Goal: Transaction & Acquisition: Purchase product/service

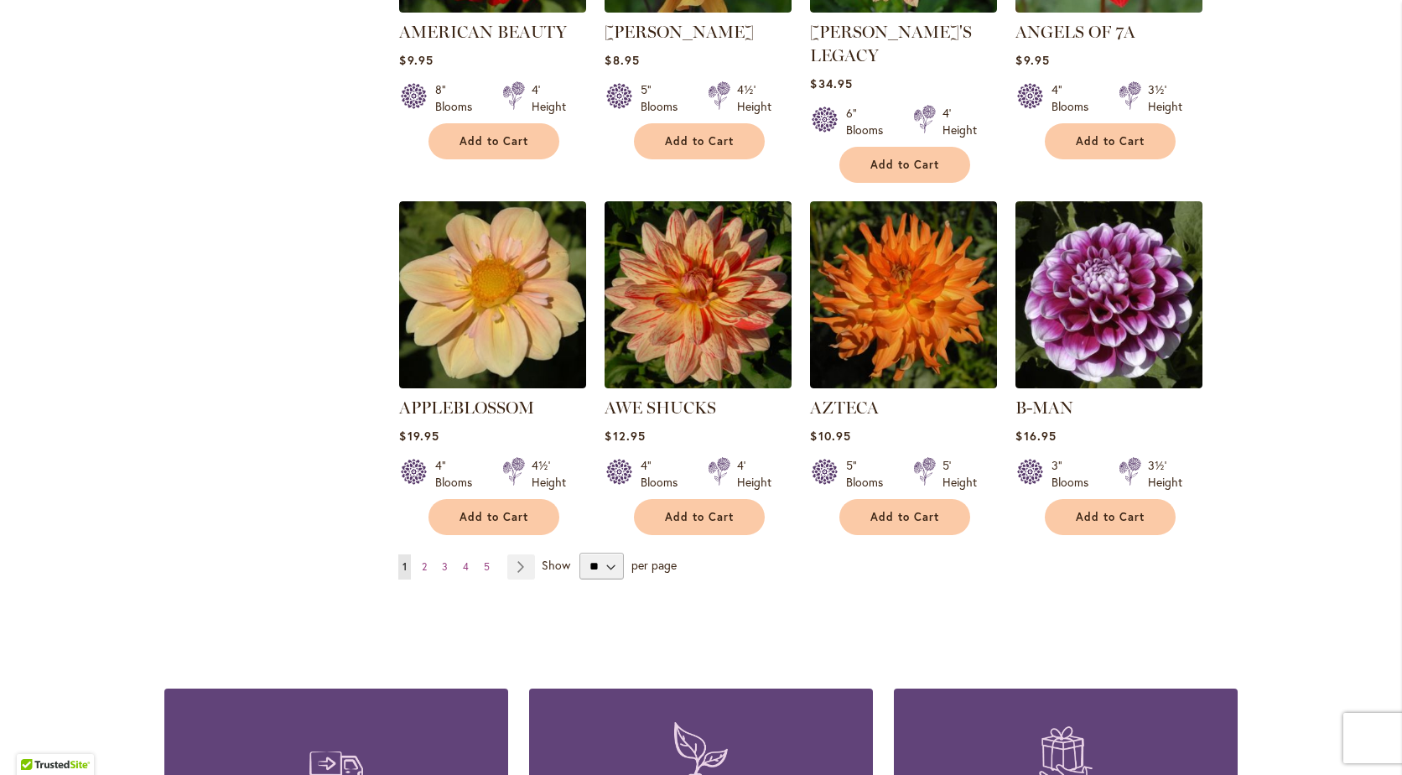
scroll to position [1280, 0]
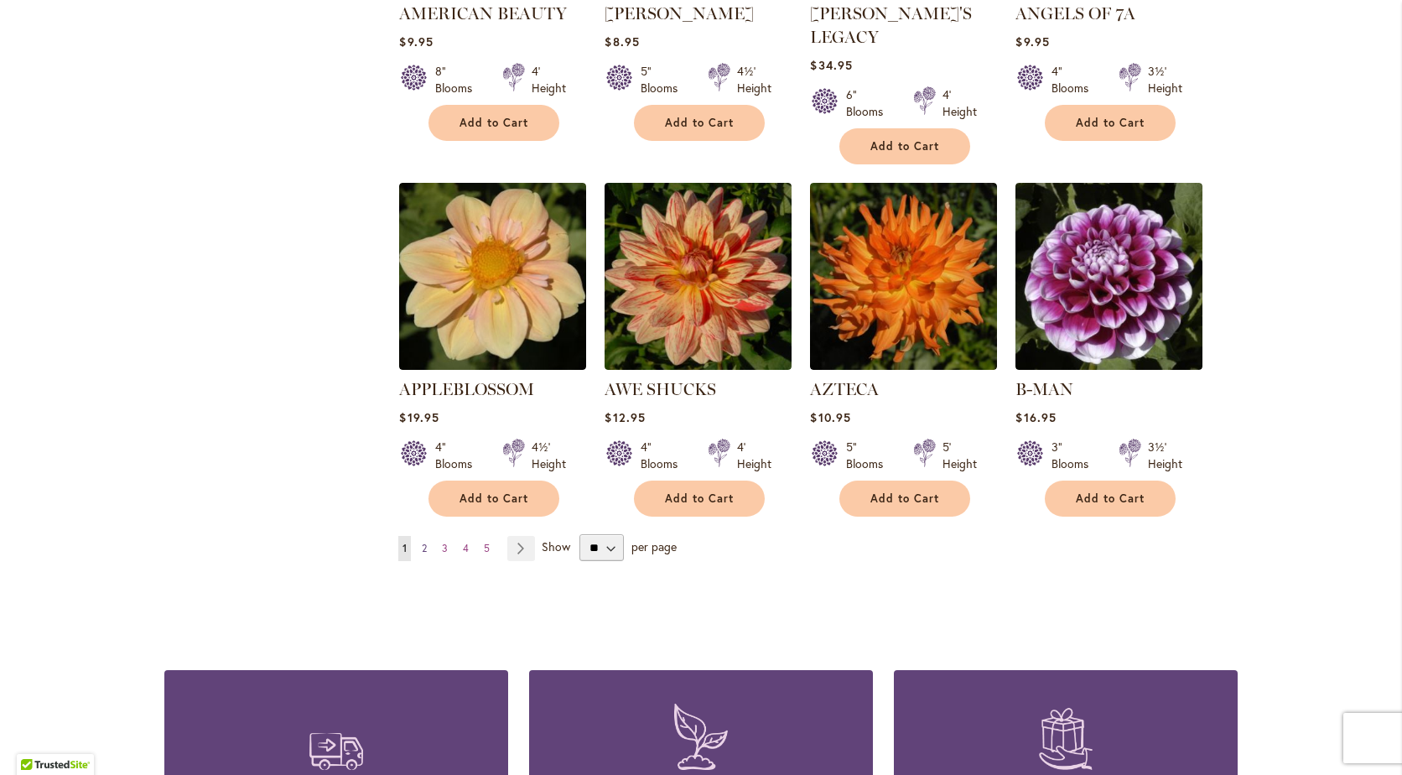
click at [422, 542] on span "2" at bounding box center [424, 548] width 5 height 13
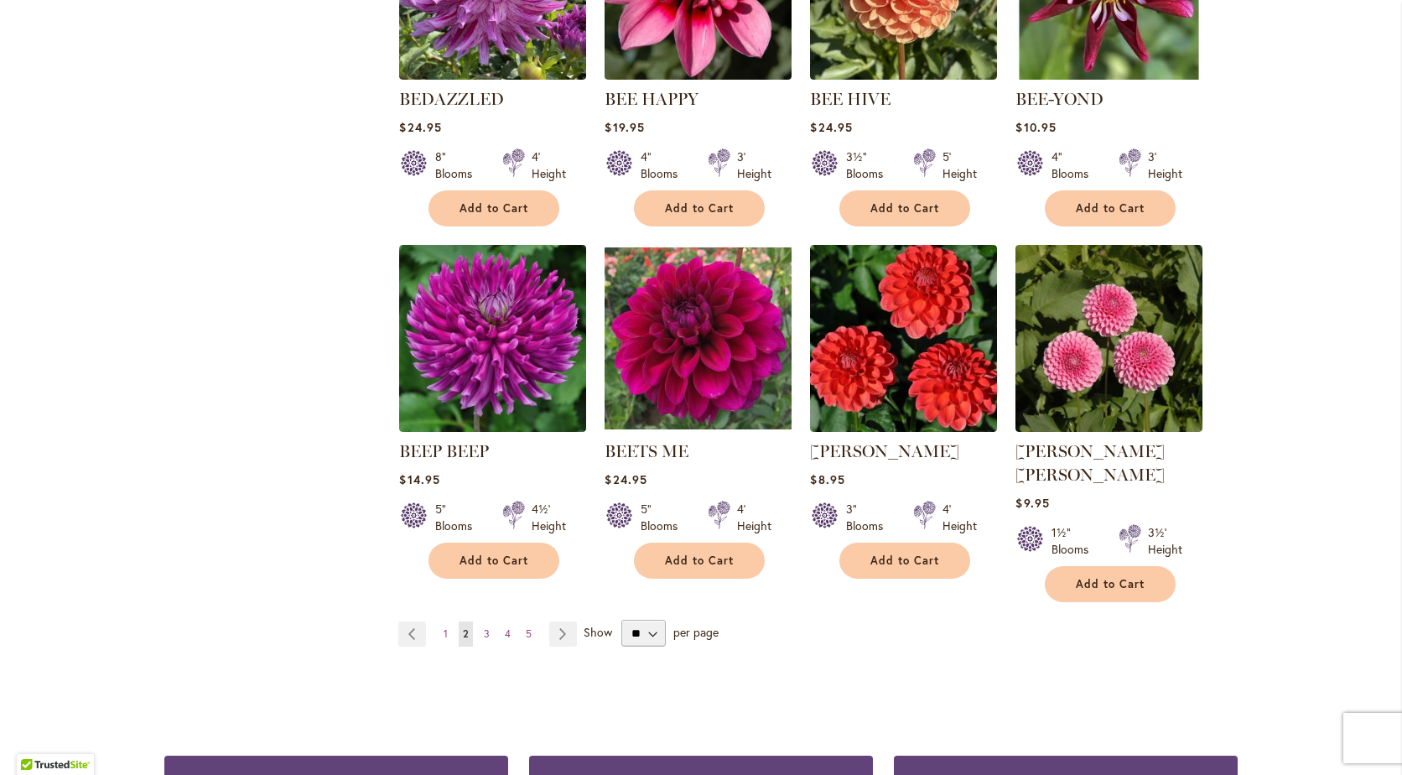
scroll to position [1208, 0]
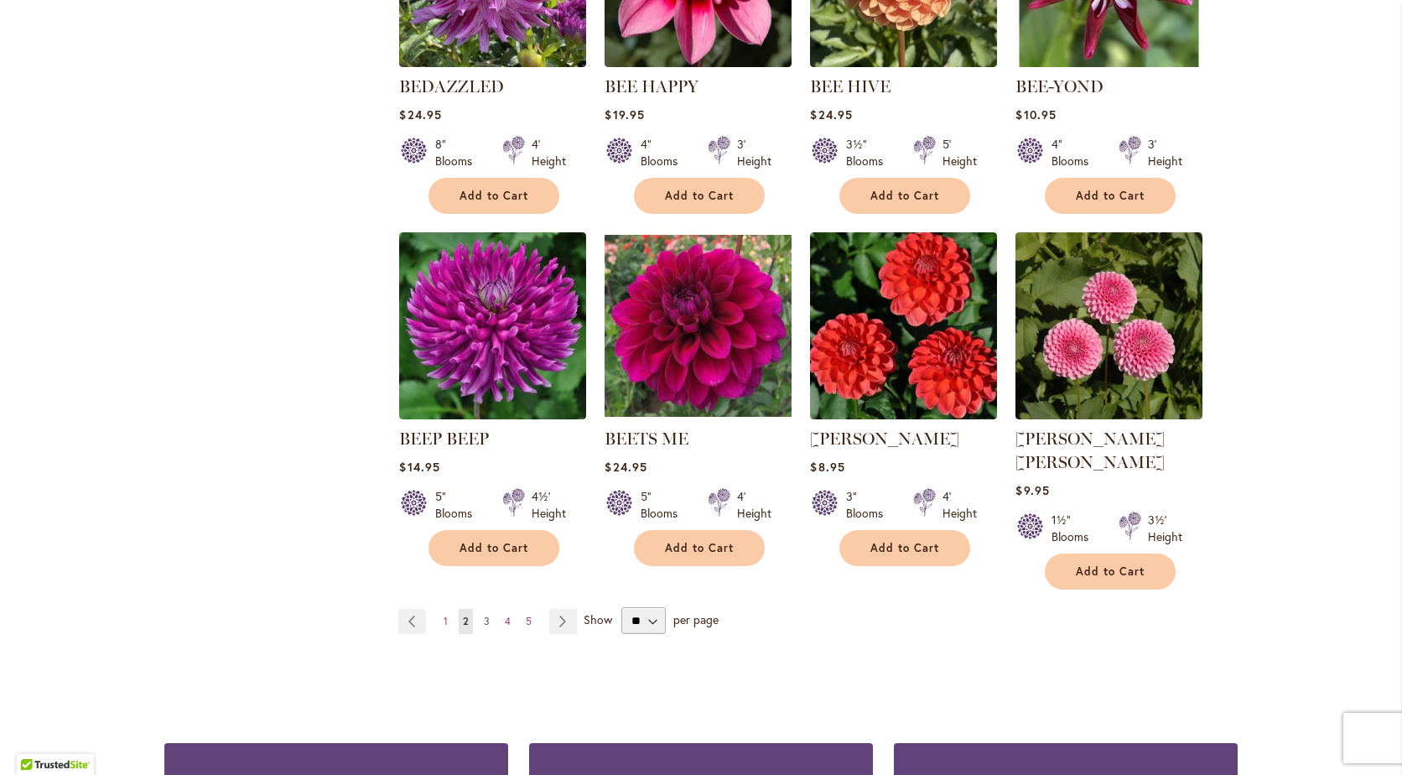
click at [484, 609] on link "Page 3" at bounding box center [487, 621] width 14 height 25
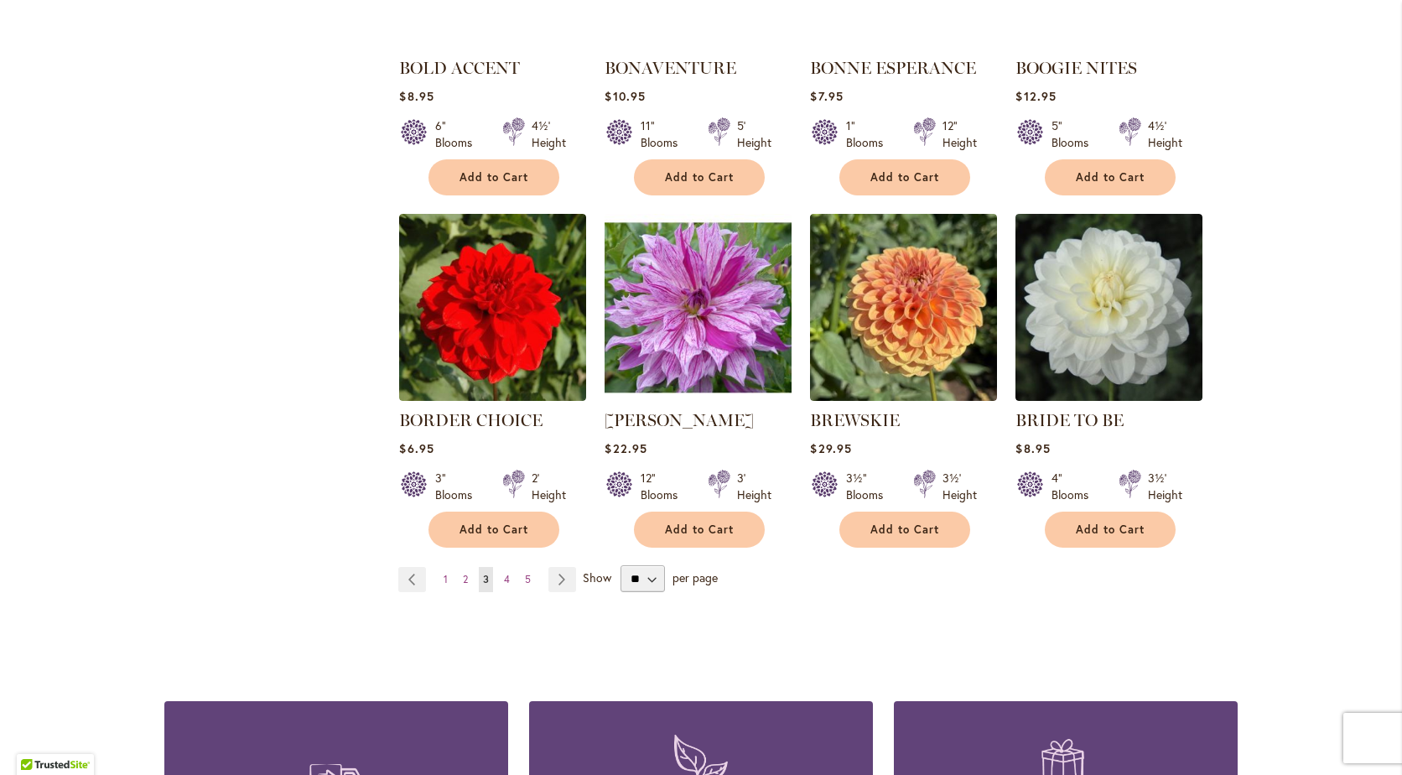
scroll to position [1241, 0]
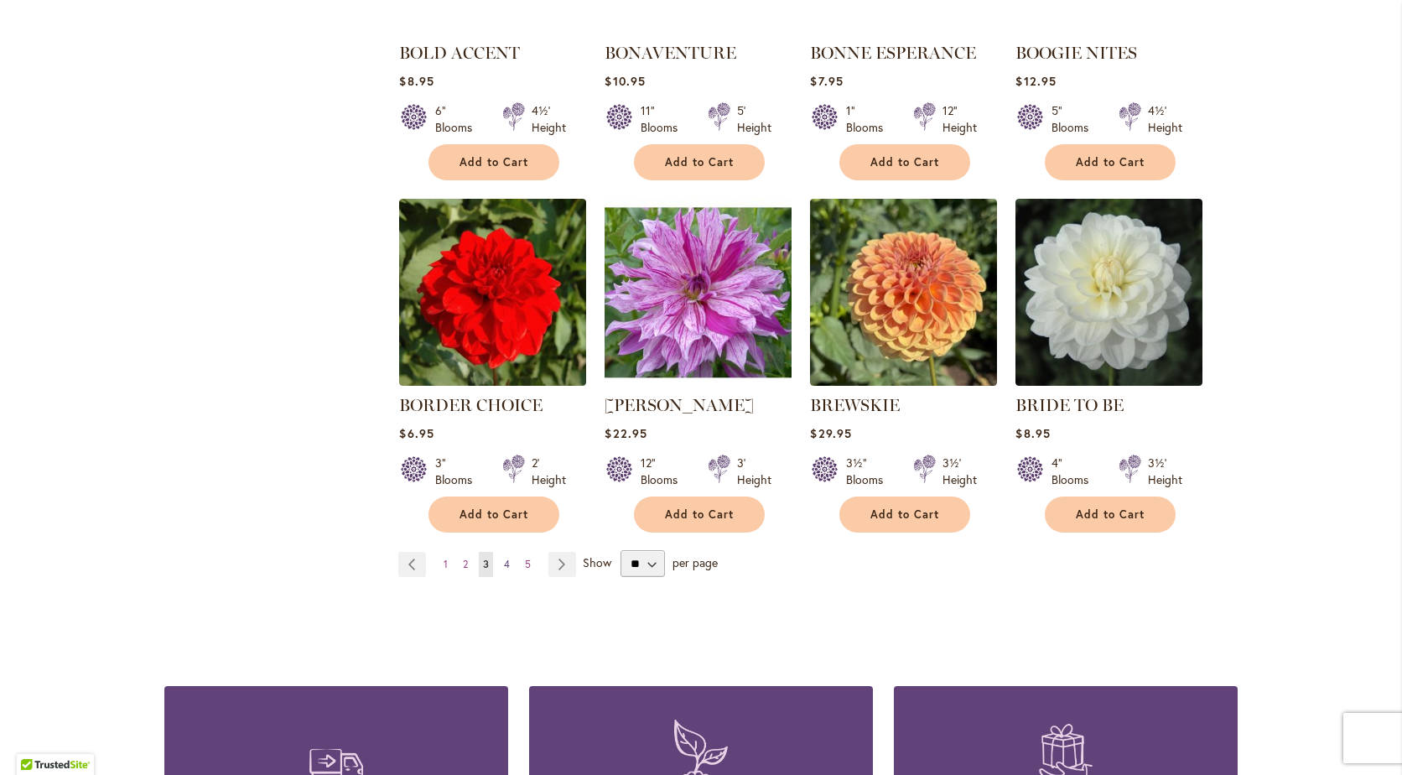
click at [500, 553] on link "Page 4" at bounding box center [507, 564] width 14 height 25
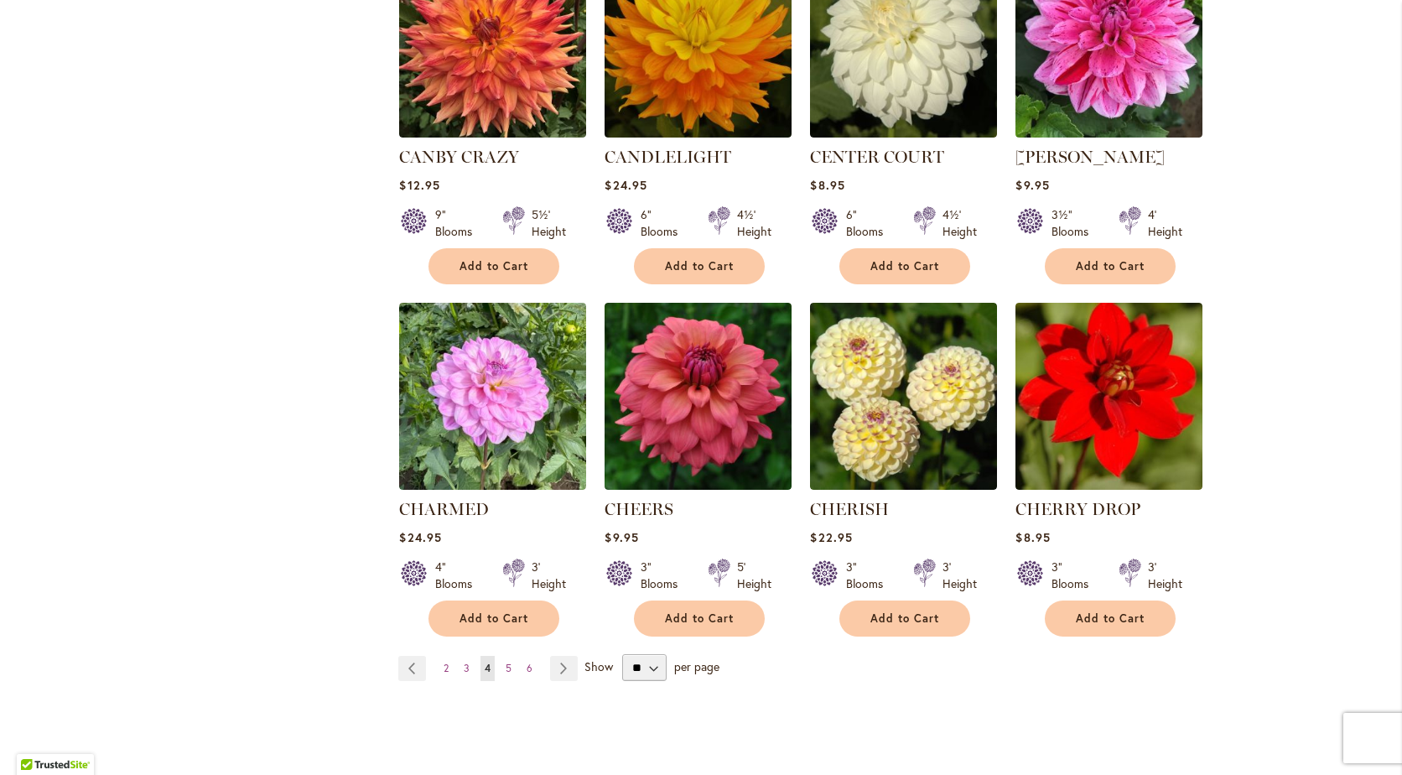
scroll to position [1194, 0]
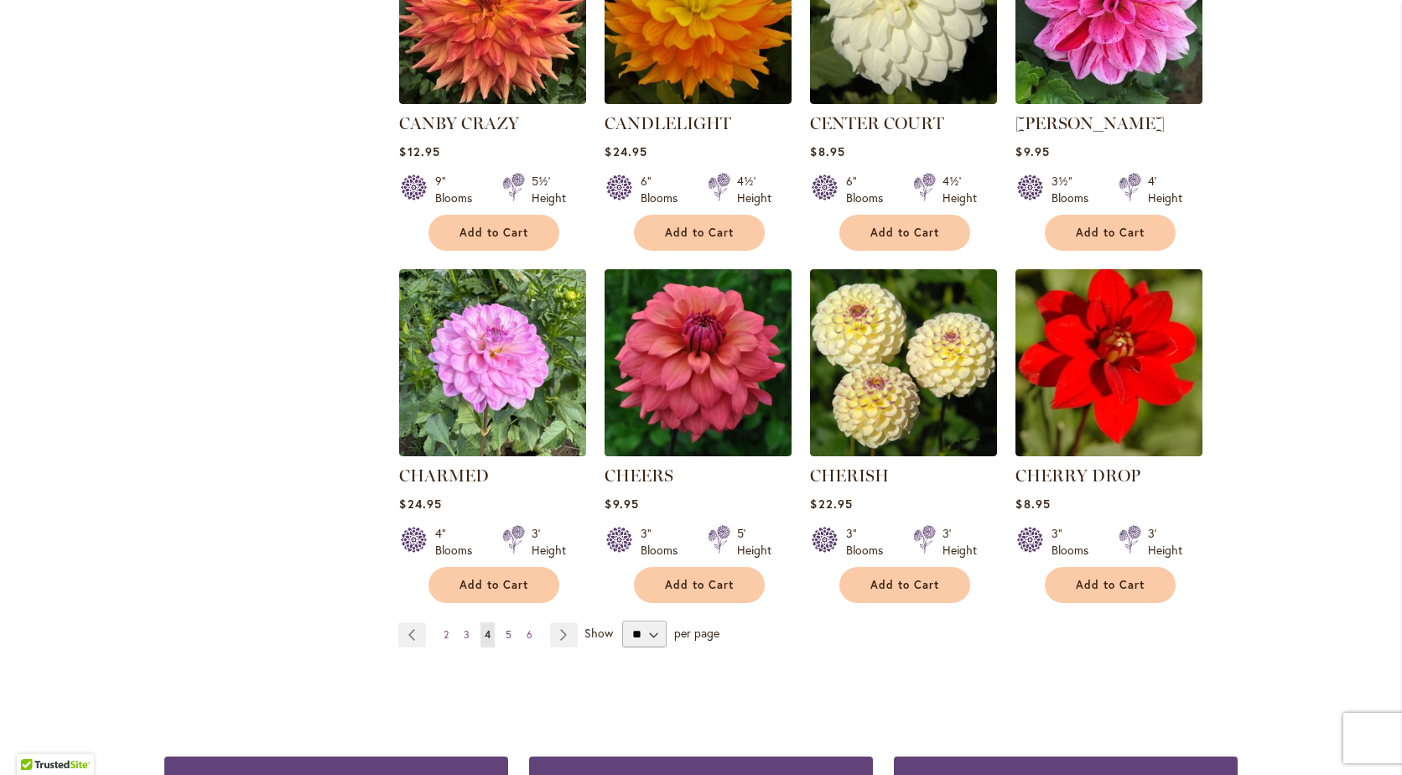
click at [506, 628] on span "5" at bounding box center [509, 634] width 6 height 13
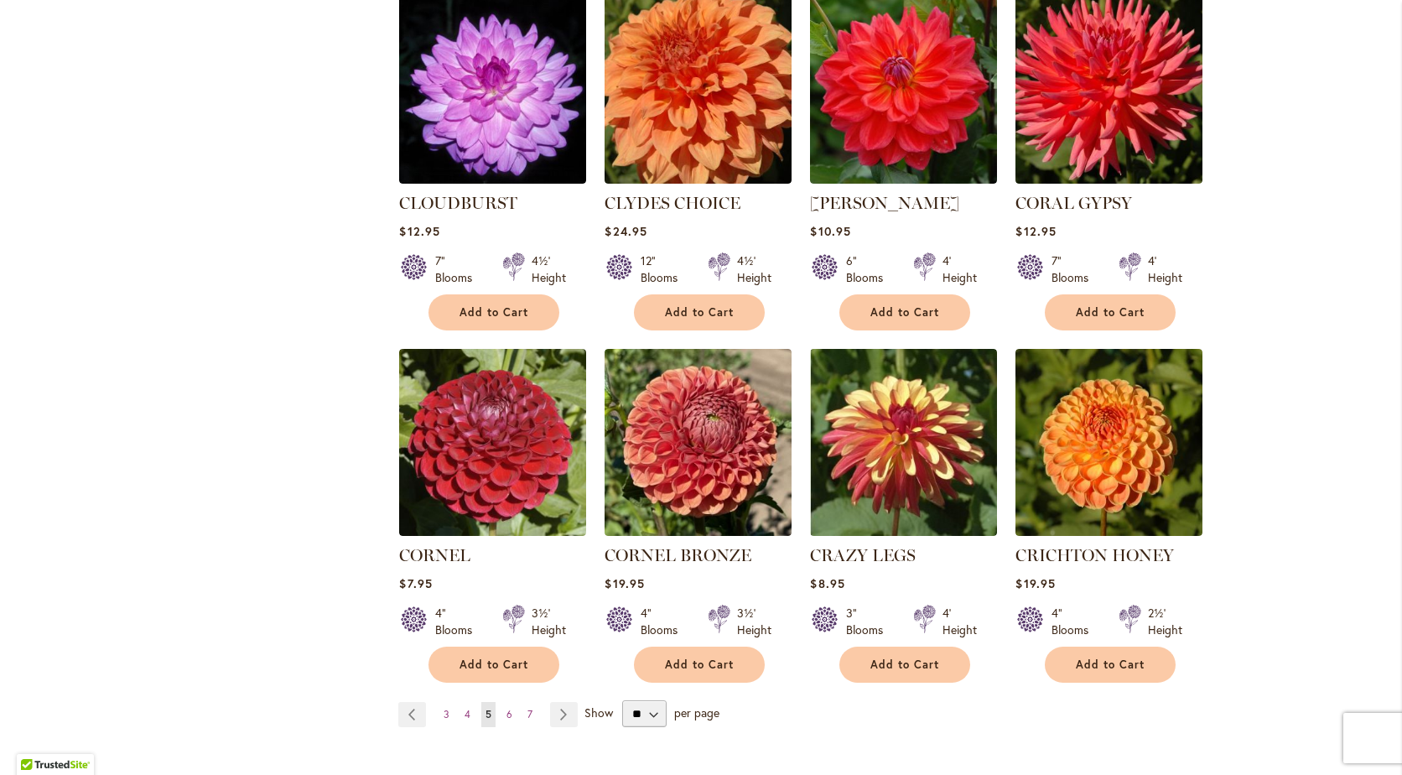
scroll to position [1174, 0]
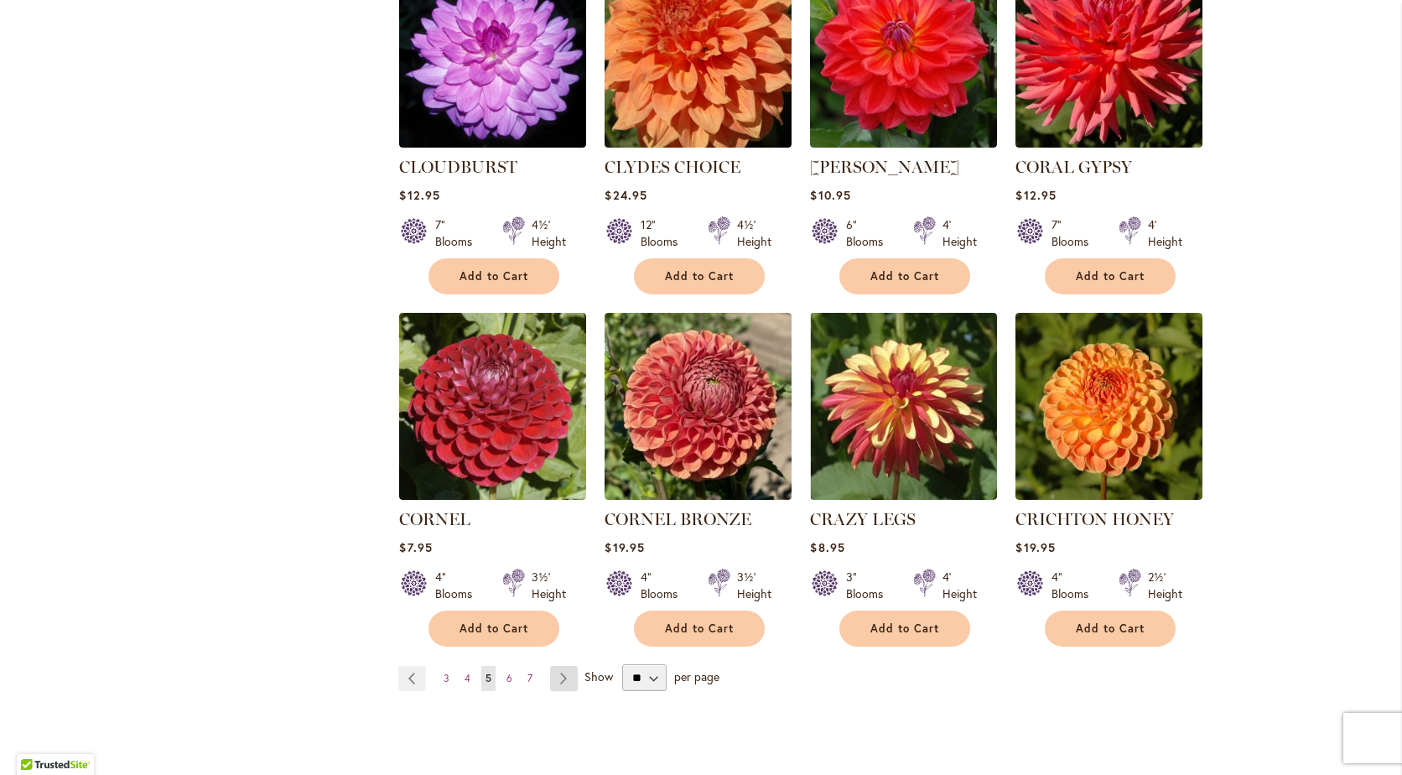
click at [556, 666] on link "Page Next" at bounding box center [564, 678] width 28 height 25
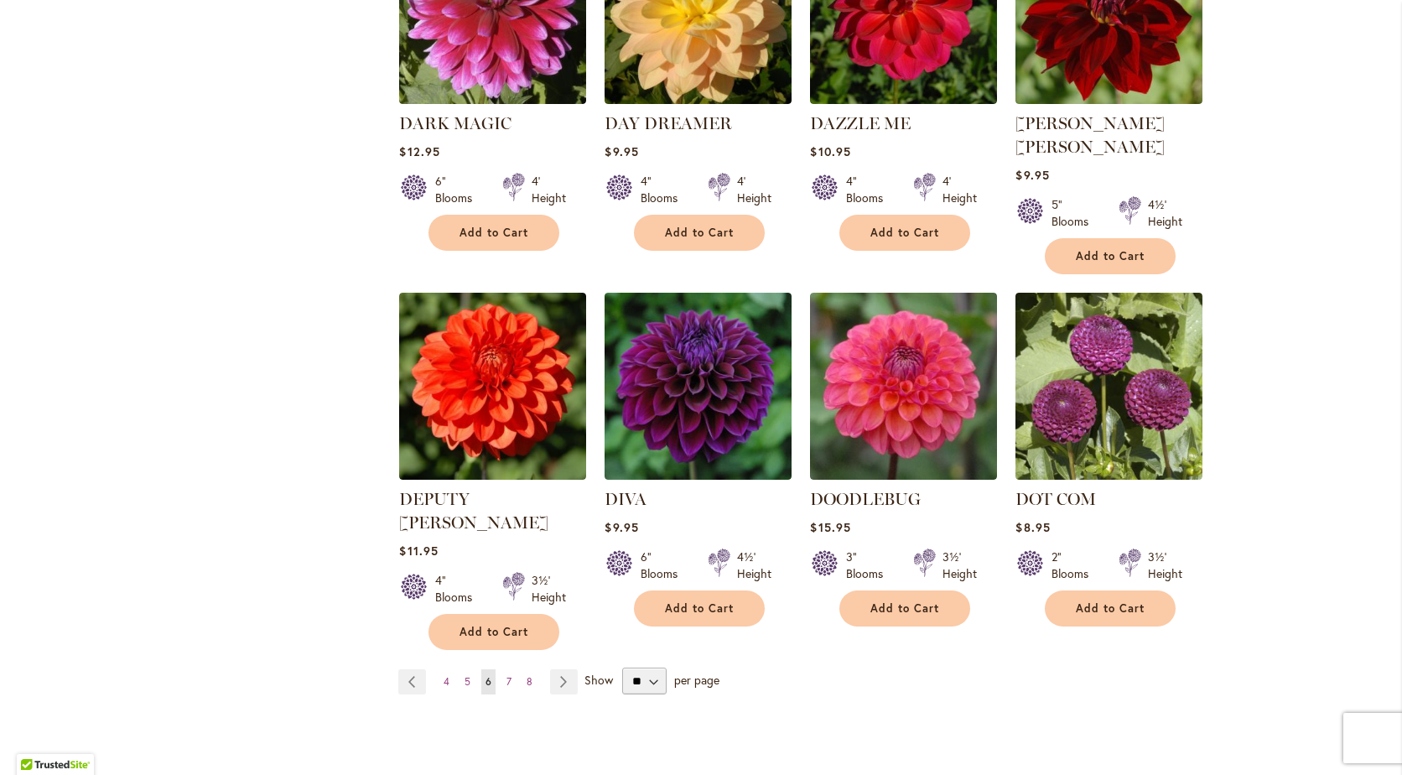
scroll to position [1209, 0]
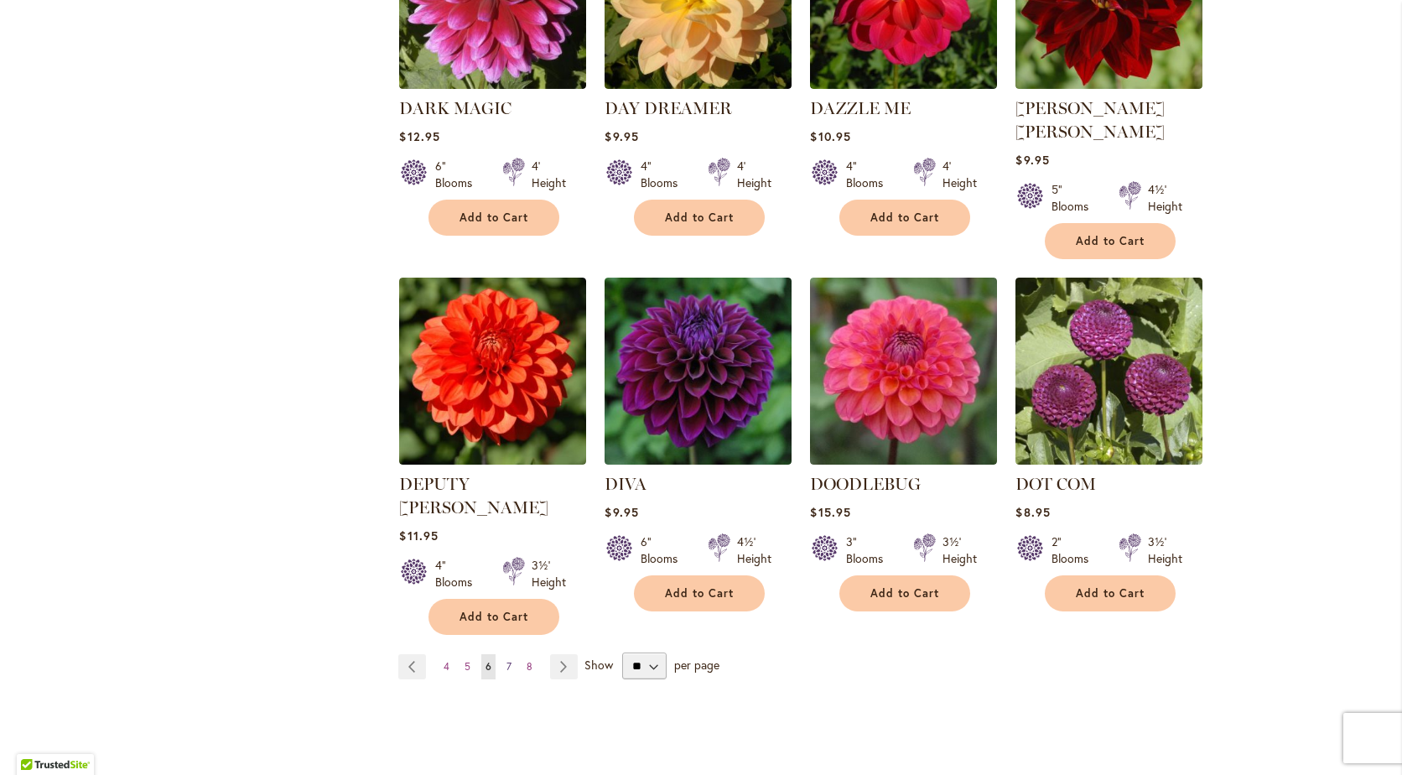
click at [502, 654] on link "Page 7" at bounding box center [508, 666] width 13 height 25
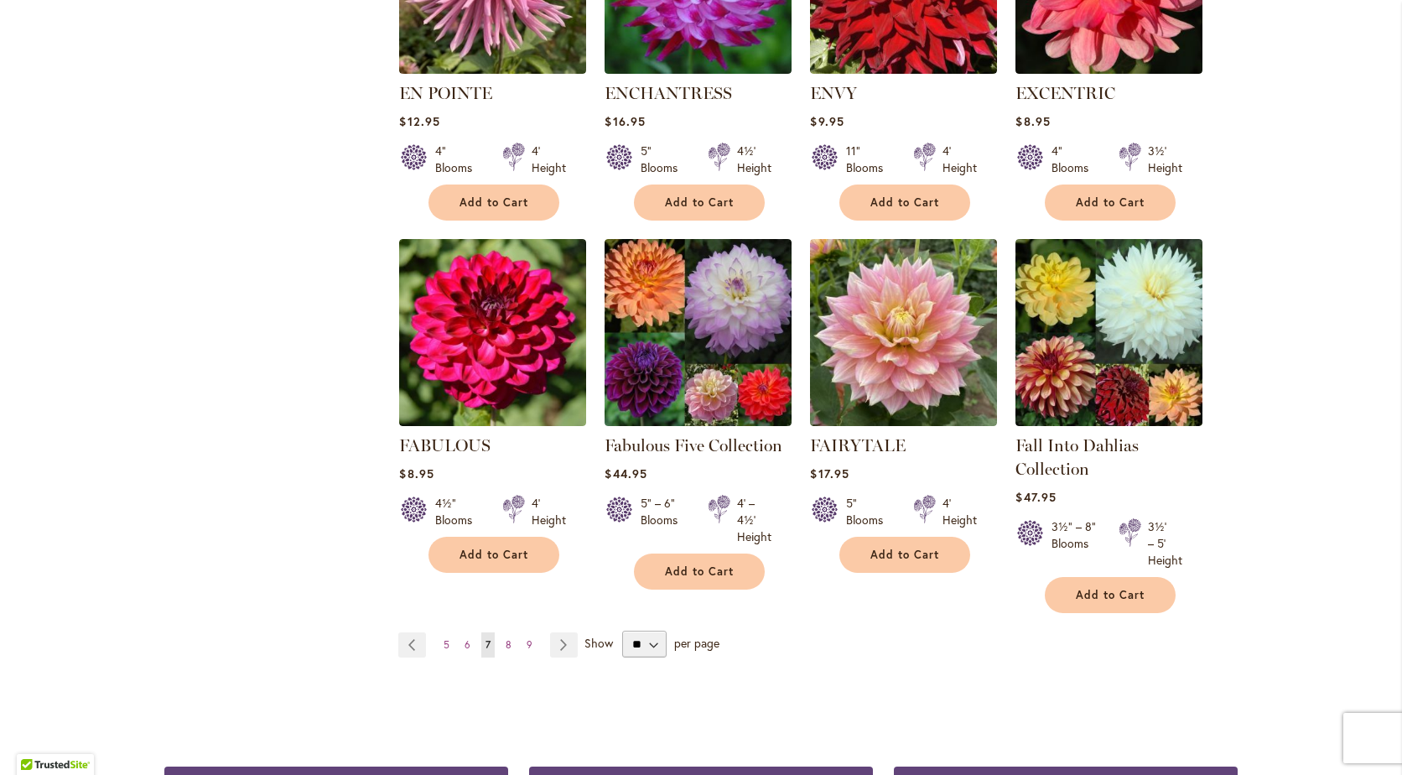
scroll to position [1204, 0]
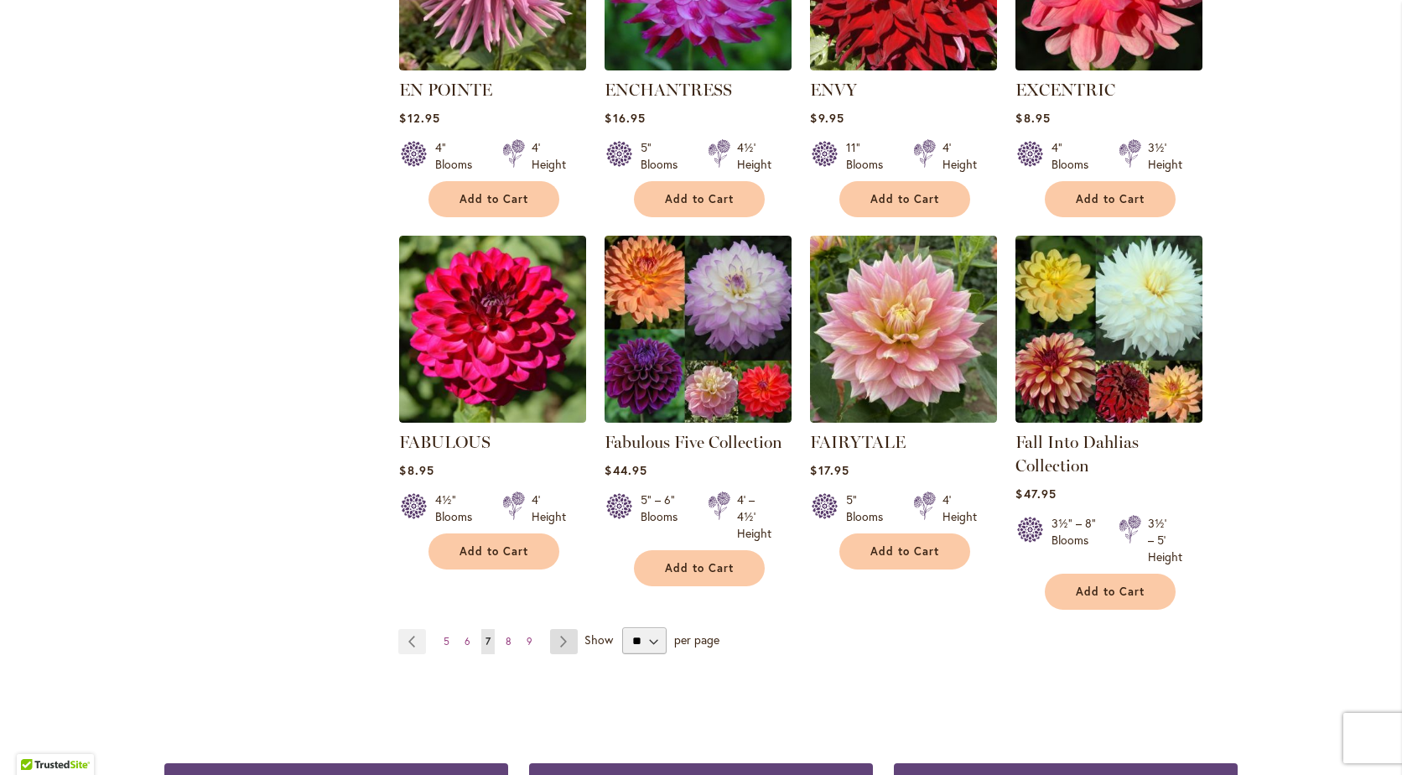
click at [550, 636] on link "Page Next" at bounding box center [564, 641] width 28 height 25
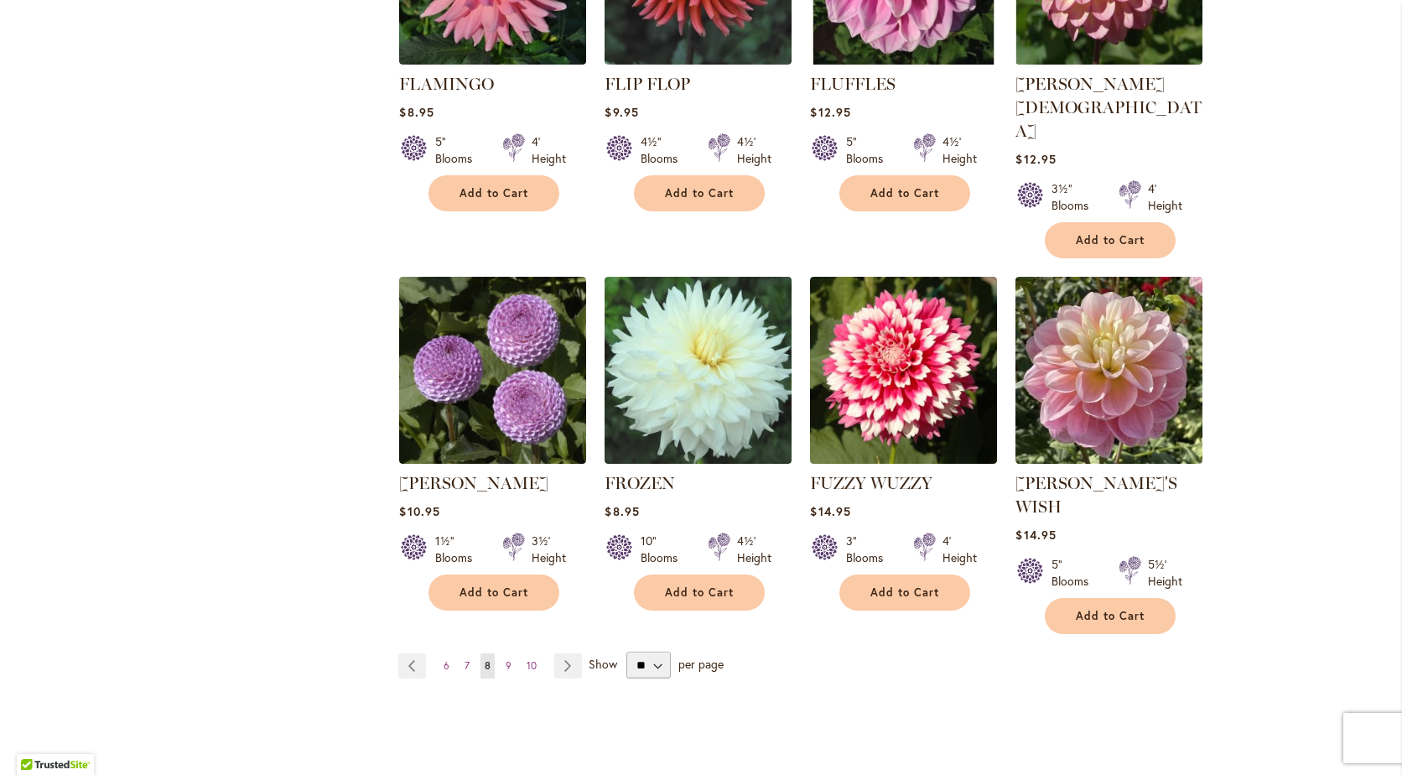
scroll to position [1255, 0]
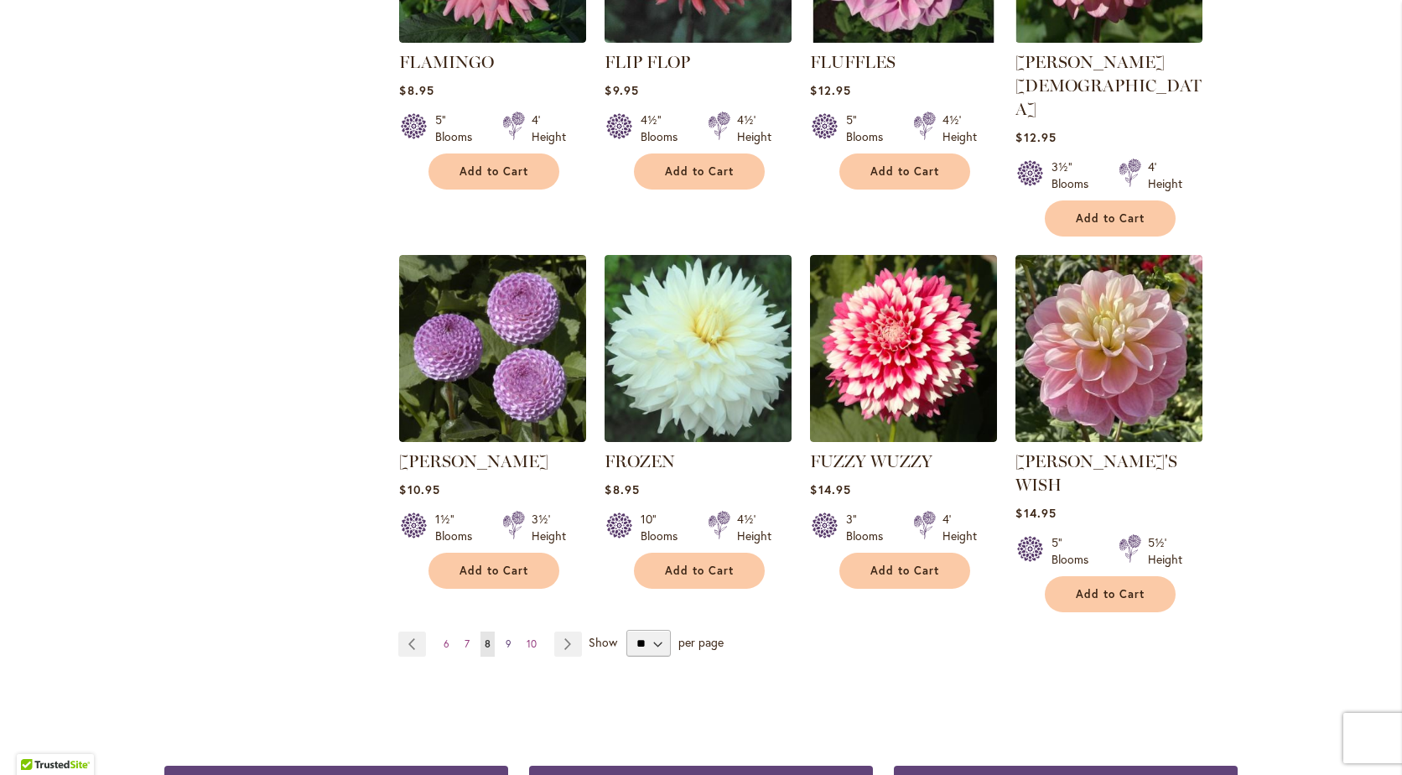
click at [501, 631] on link "Page 9" at bounding box center [508, 643] width 14 height 25
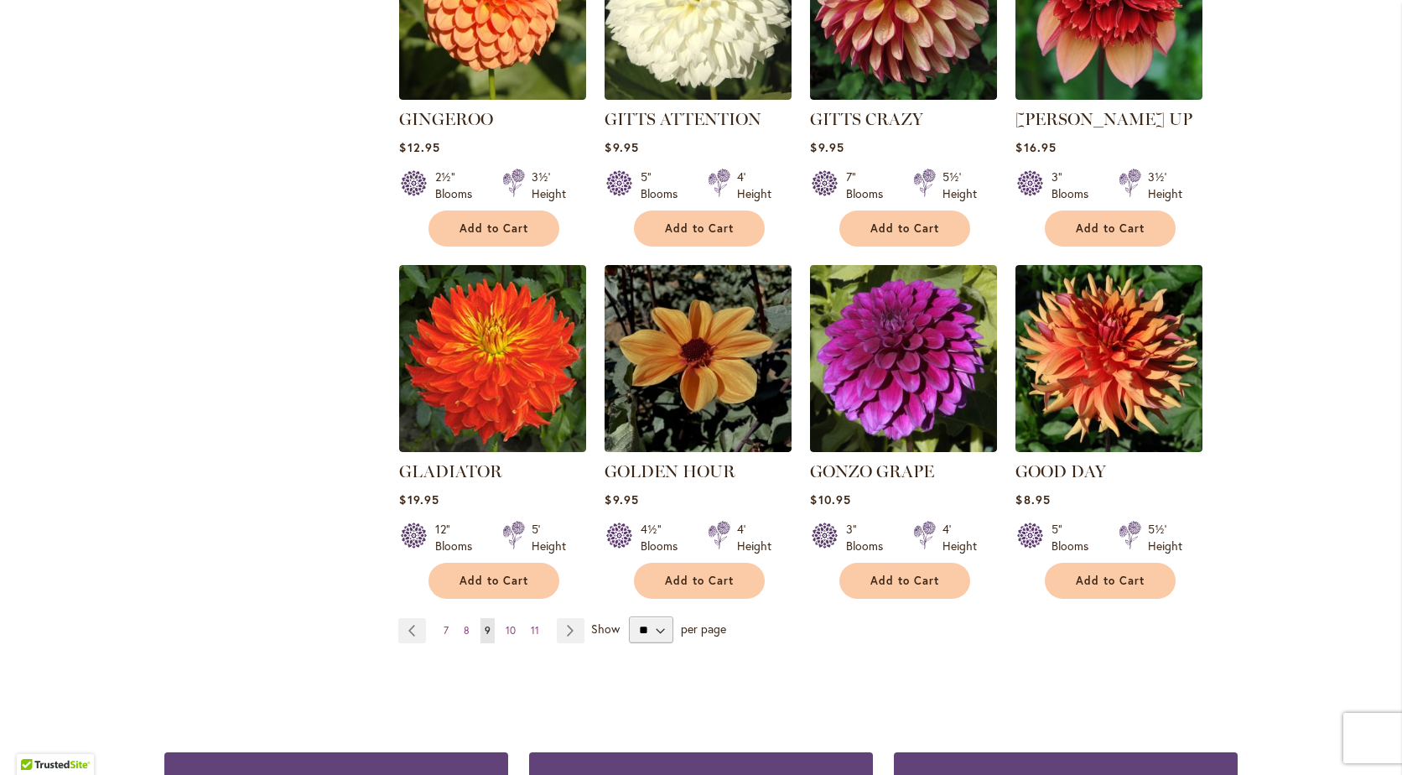
scroll to position [1231, 0]
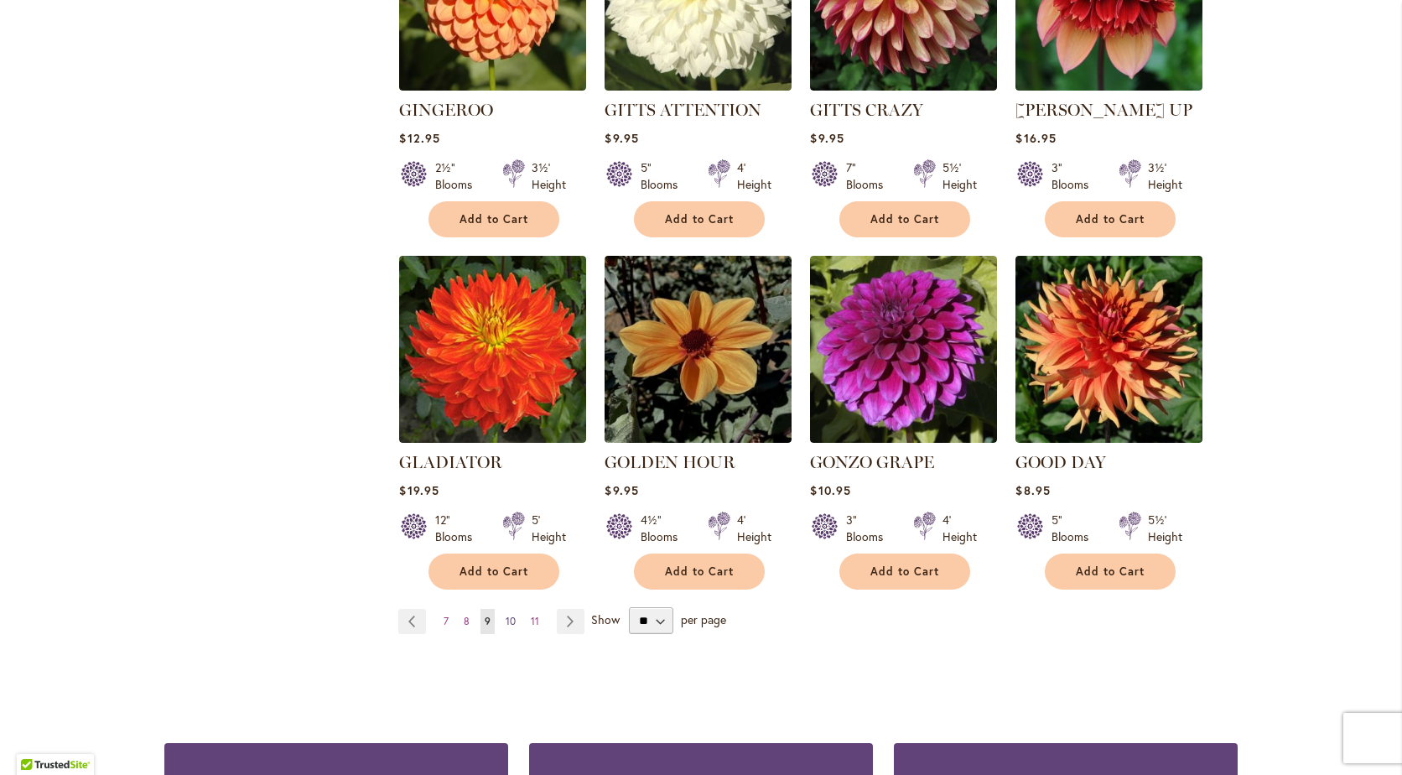
click at [506, 615] on span "10" at bounding box center [511, 621] width 10 height 13
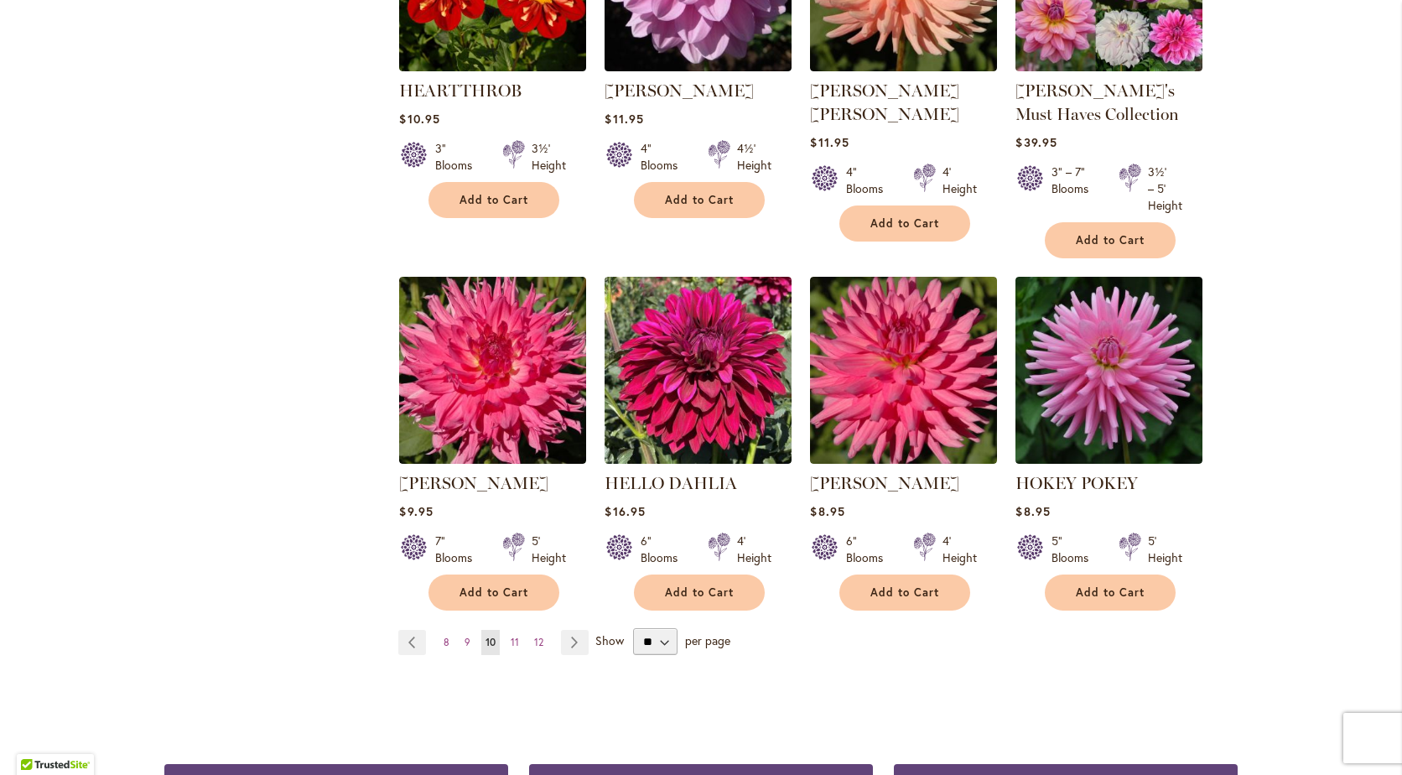
scroll to position [1234, 0]
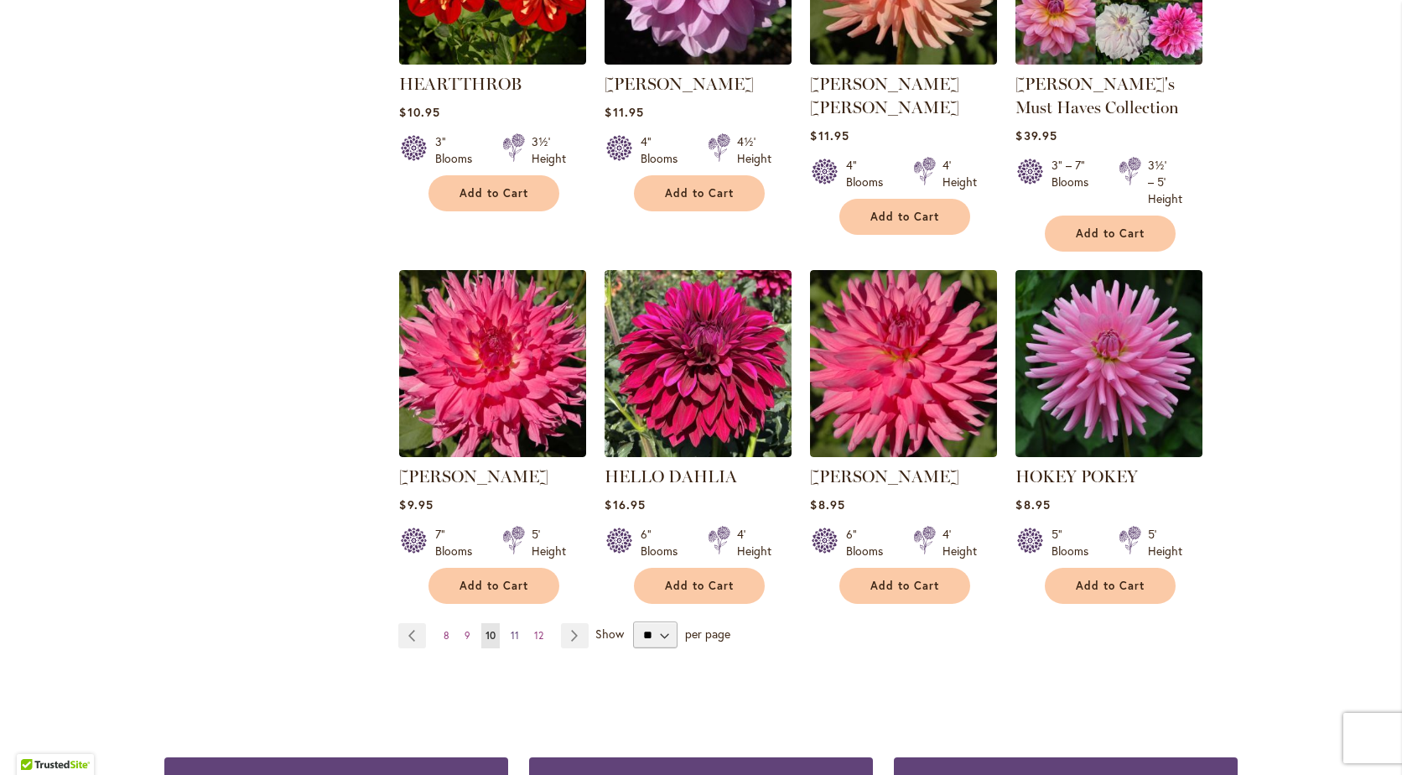
click at [511, 629] on span "11" at bounding box center [515, 635] width 8 height 13
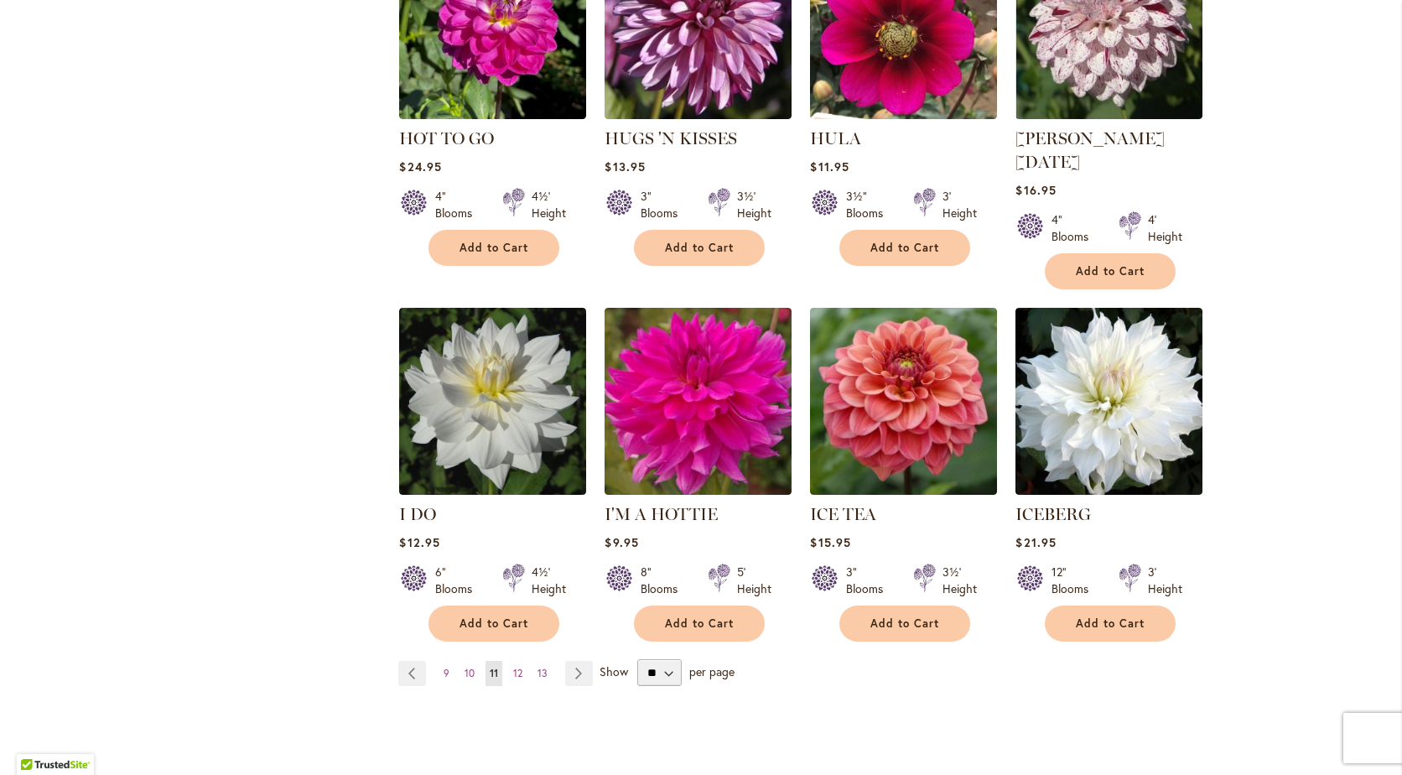
scroll to position [1200, 0]
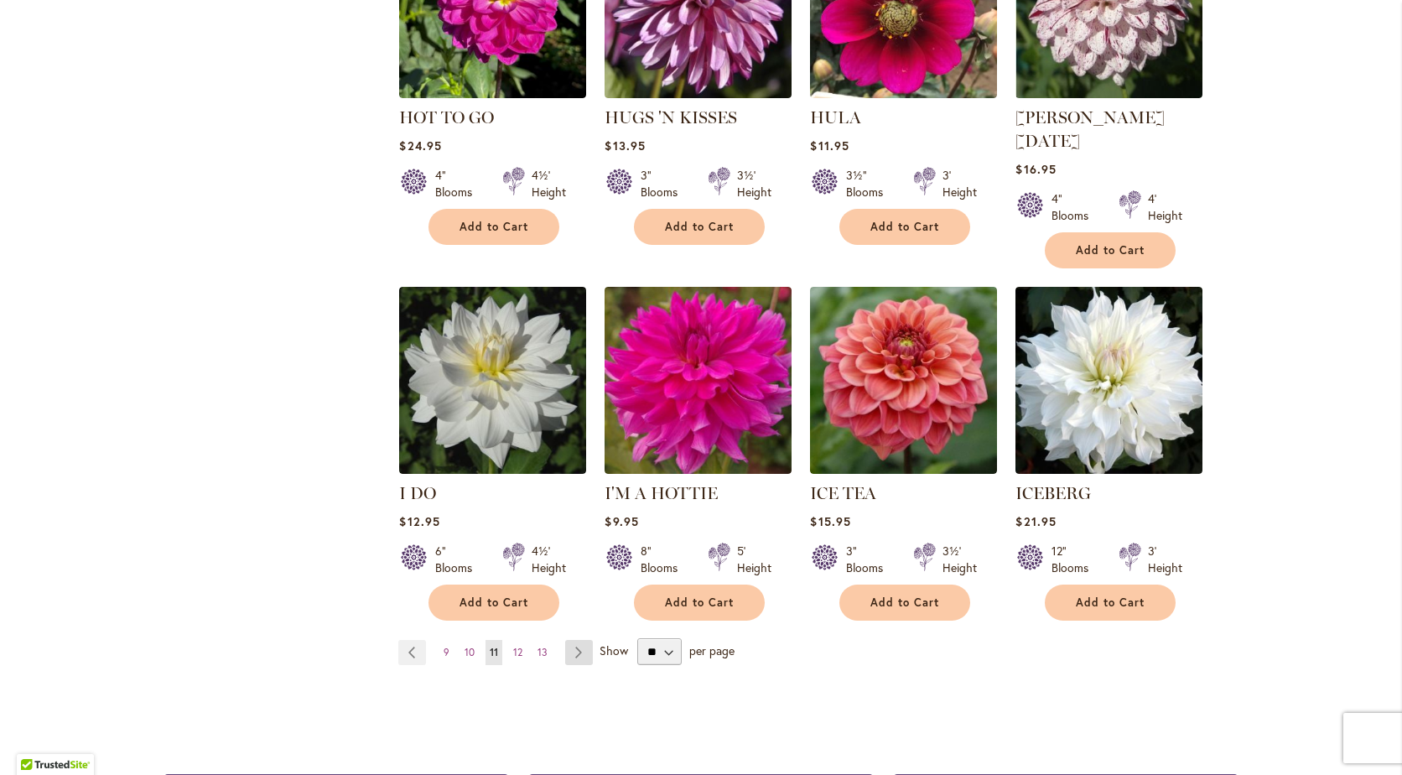
click at [565, 640] on link "Page Next" at bounding box center [579, 652] width 28 height 25
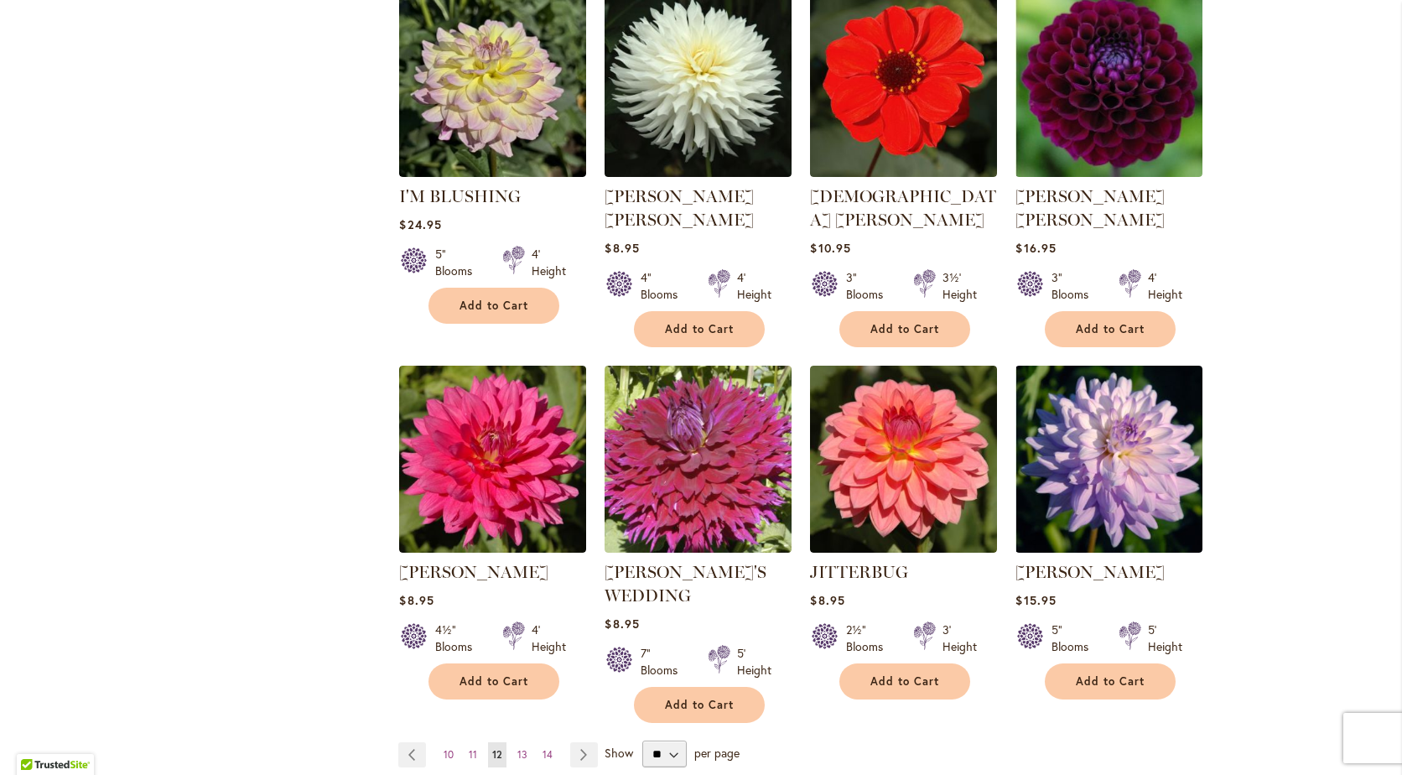
scroll to position [1139, 0]
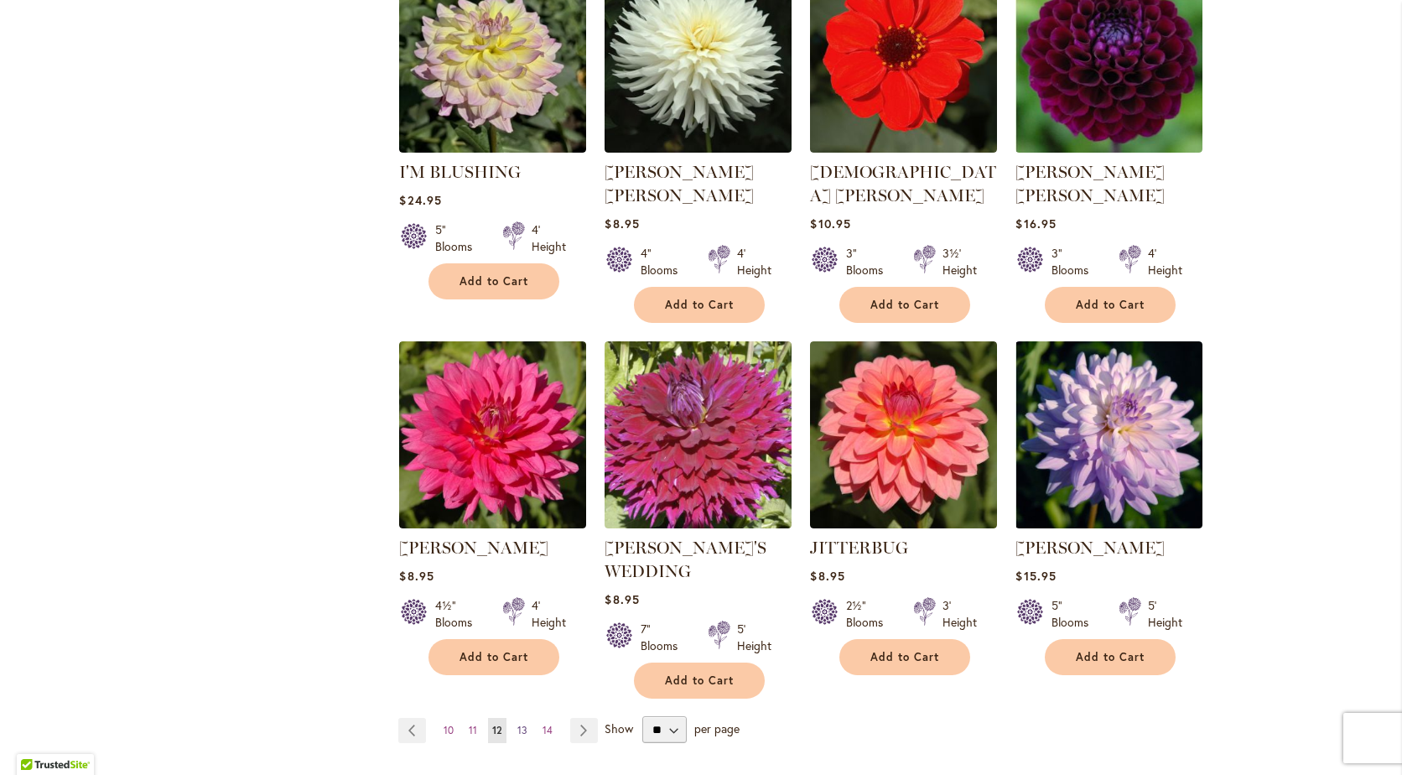
click at [517, 724] on span "13" at bounding box center [522, 730] width 10 height 13
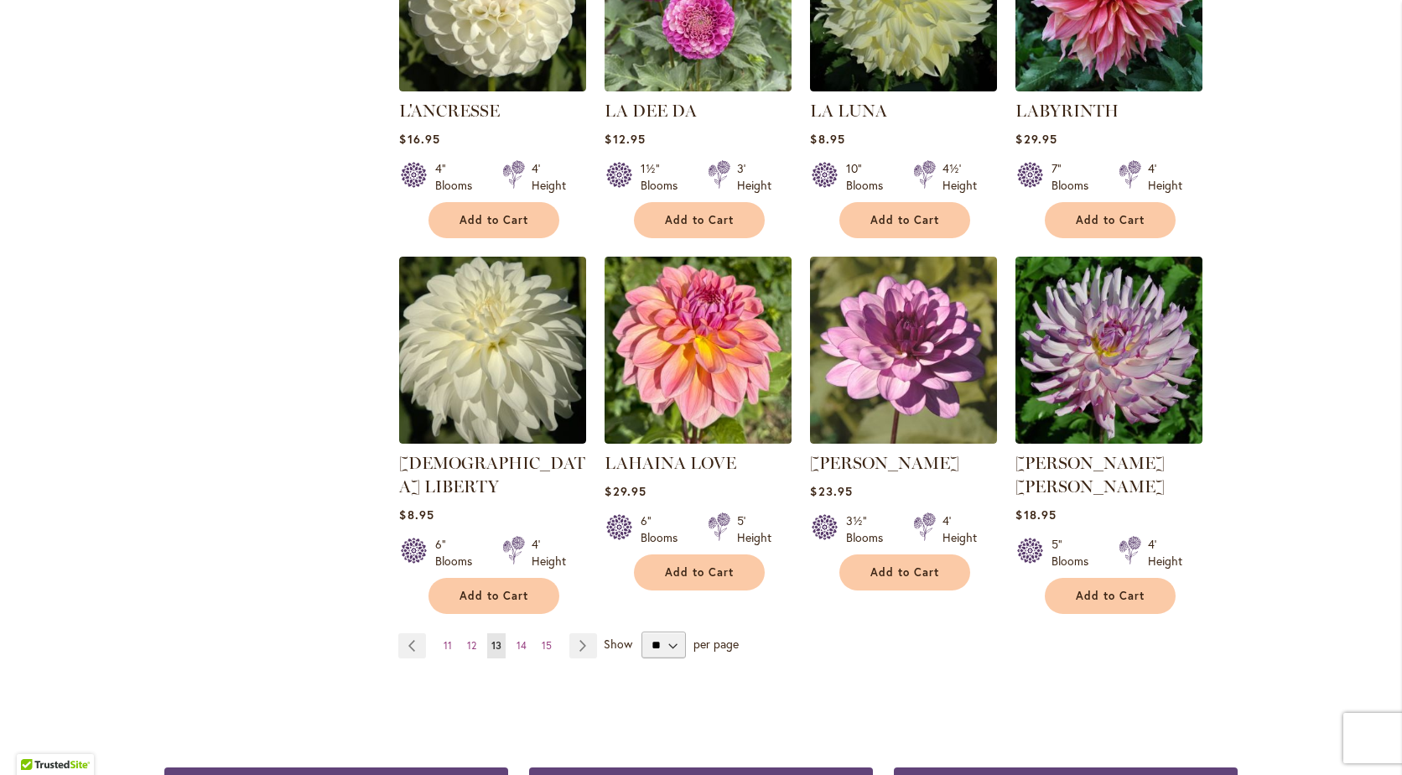
scroll to position [1202, 0]
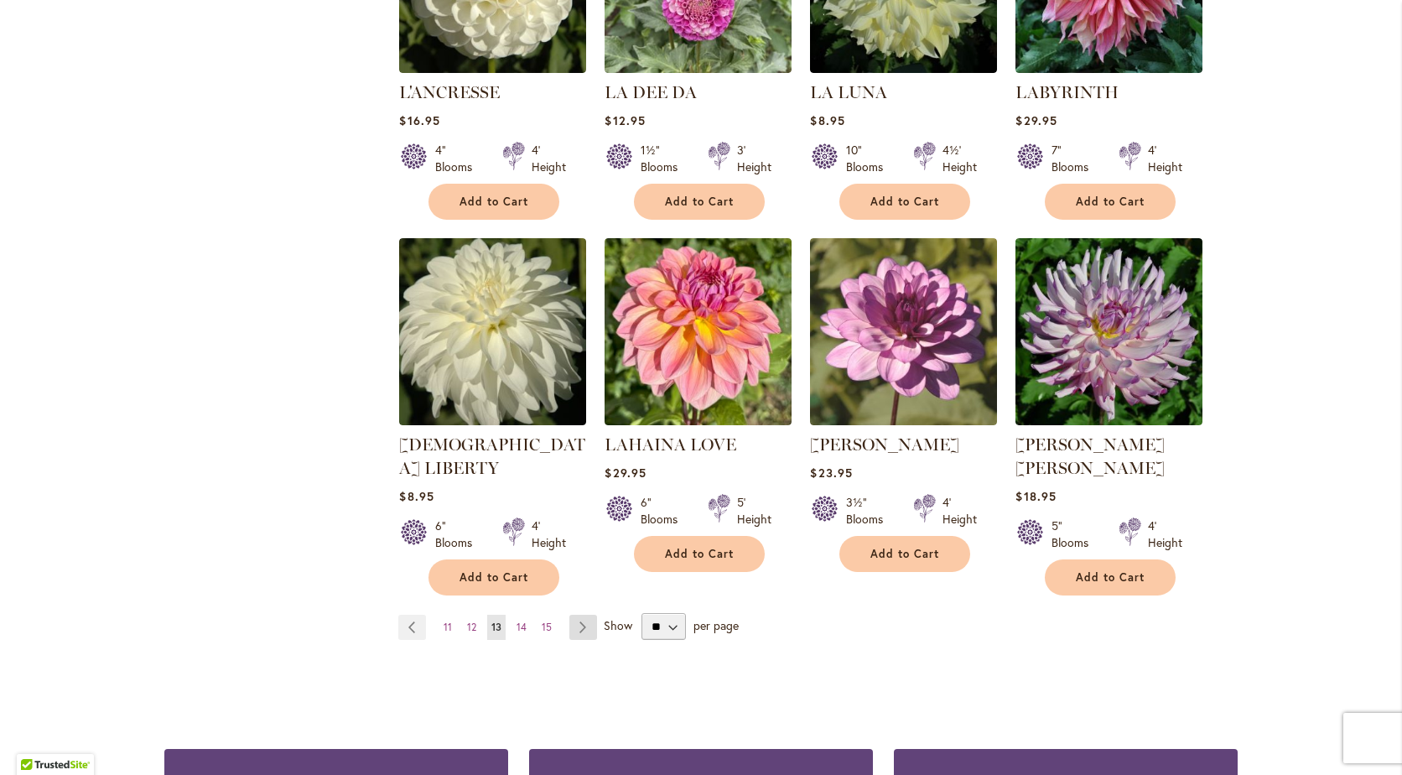
click at [577, 615] on link "Page Next" at bounding box center [583, 627] width 28 height 25
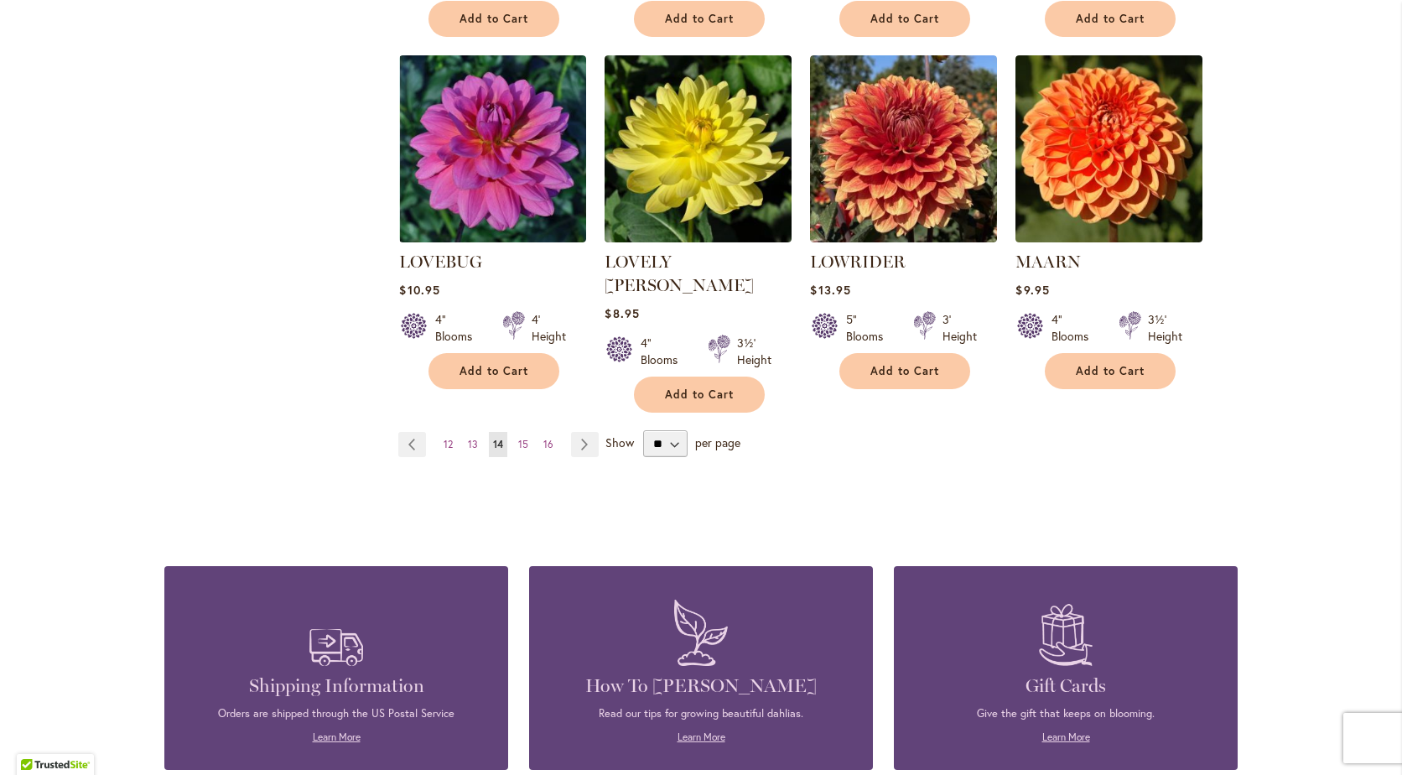
scroll to position [1426, 0]
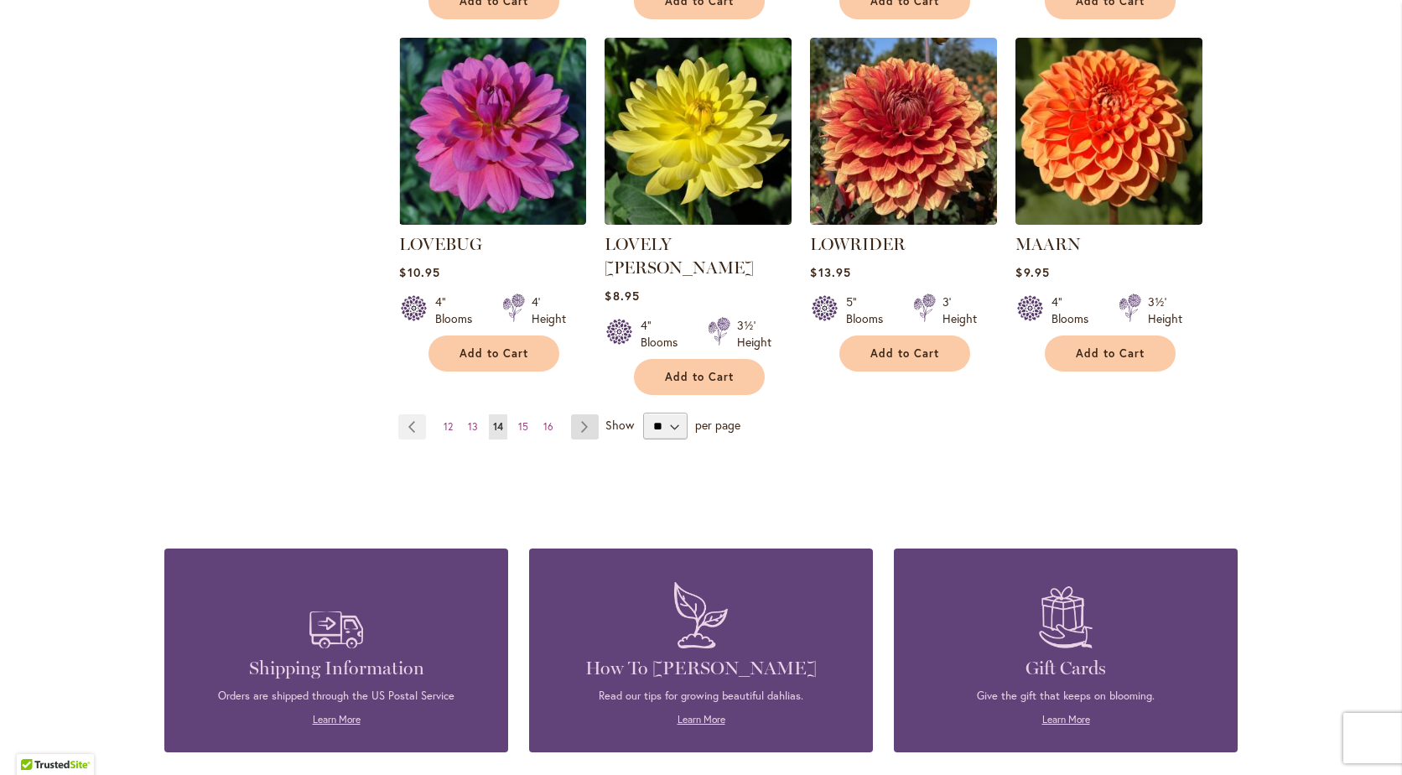
click at [574, 414] on link "Page Next" at bounding box center [585, 426] width 28 height 25
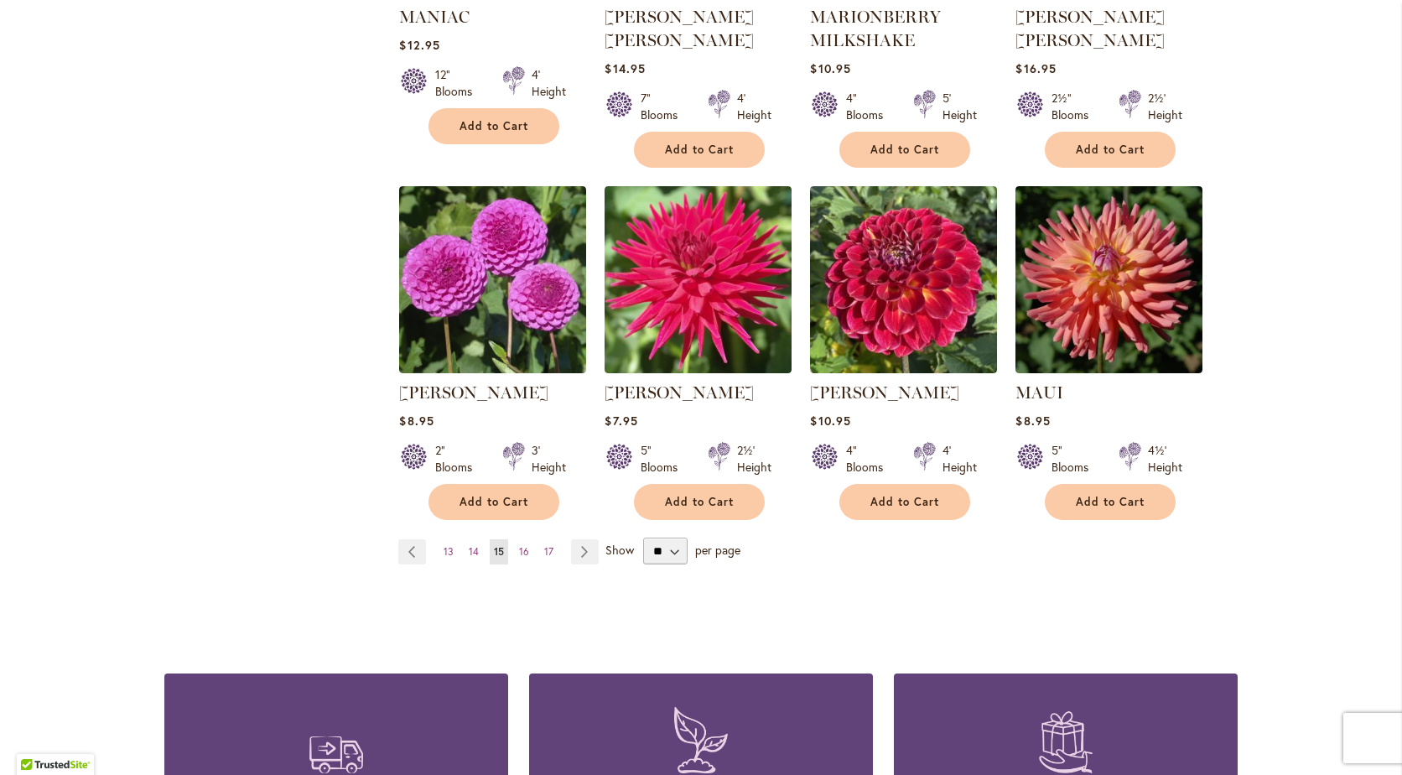
scroll to position [1313, 0]
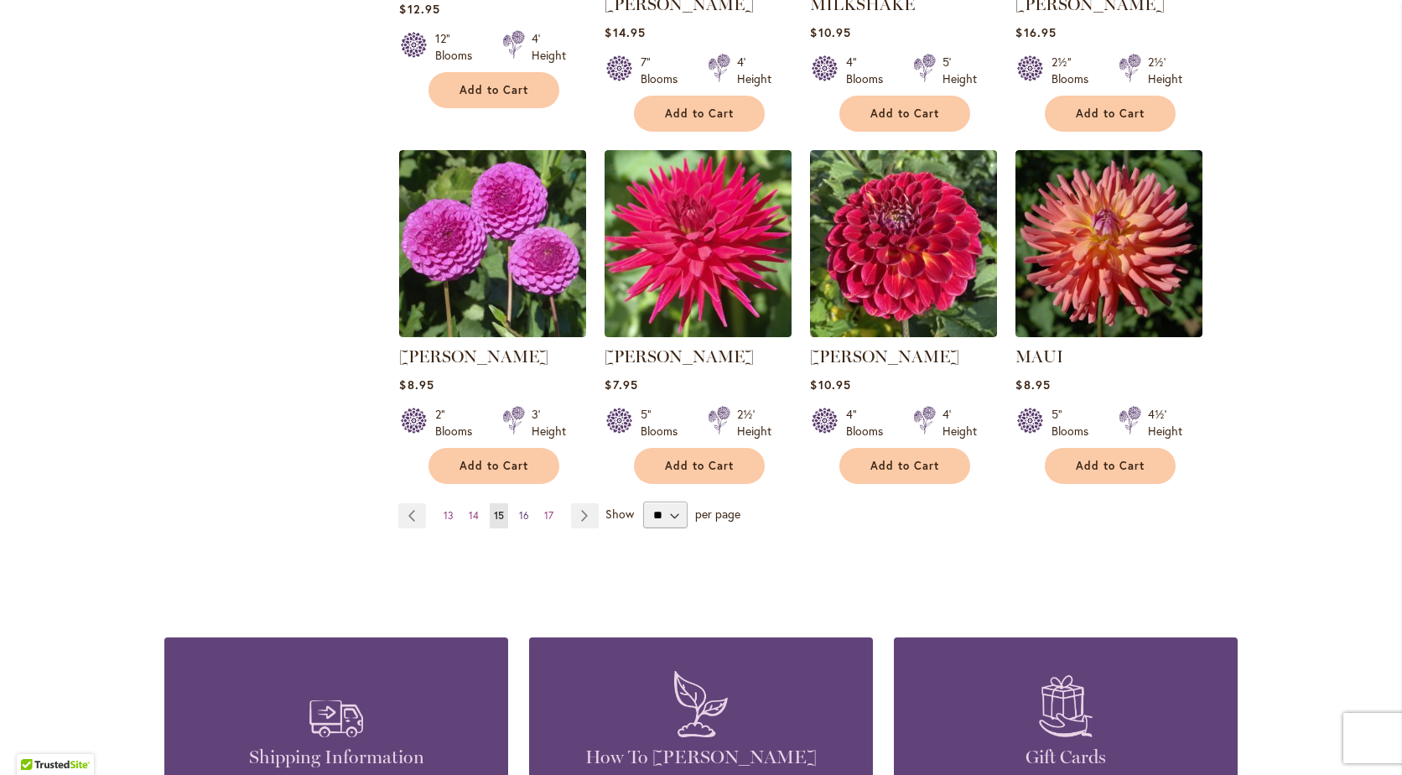
click at [519, 509] on span "16" at bounding box center [524, 515] width 10 height 13
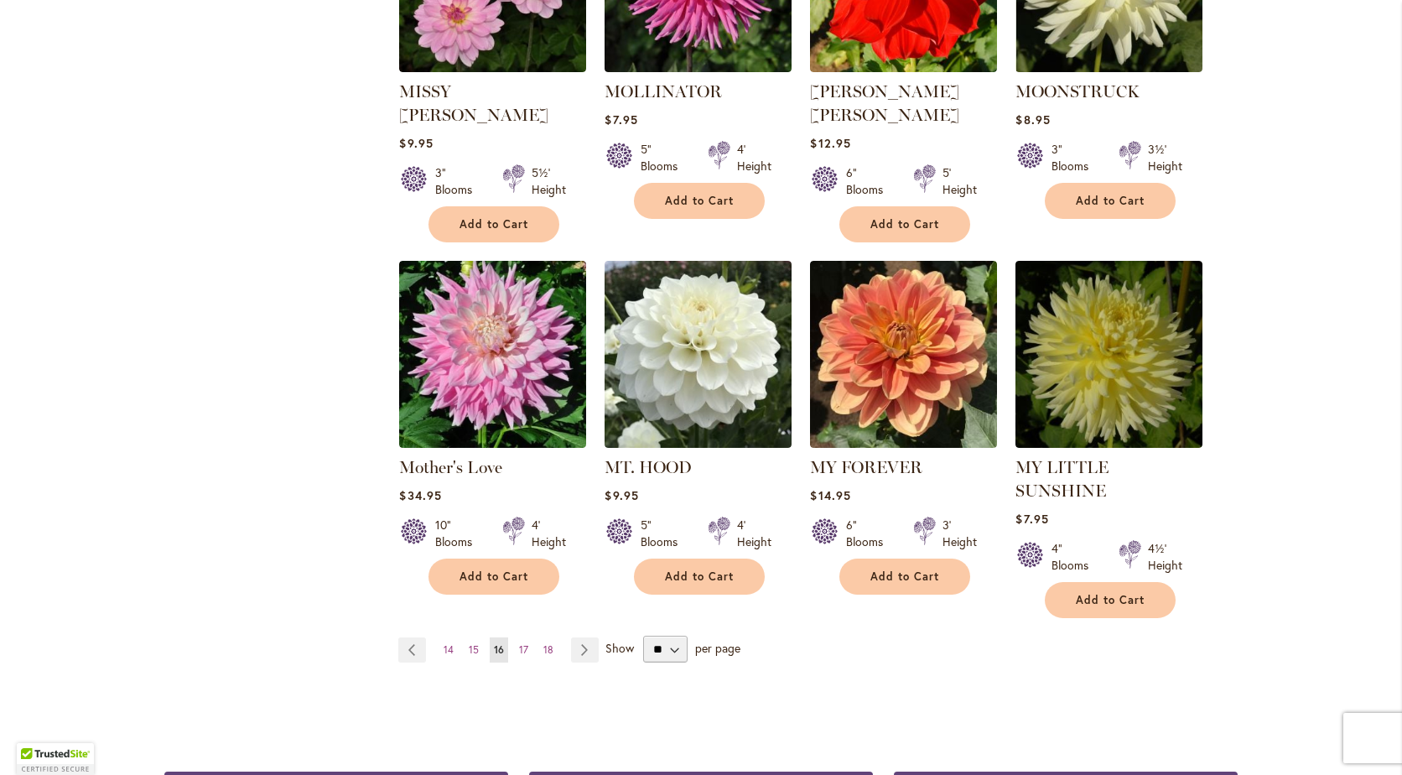
scroll to position [1260, 0]
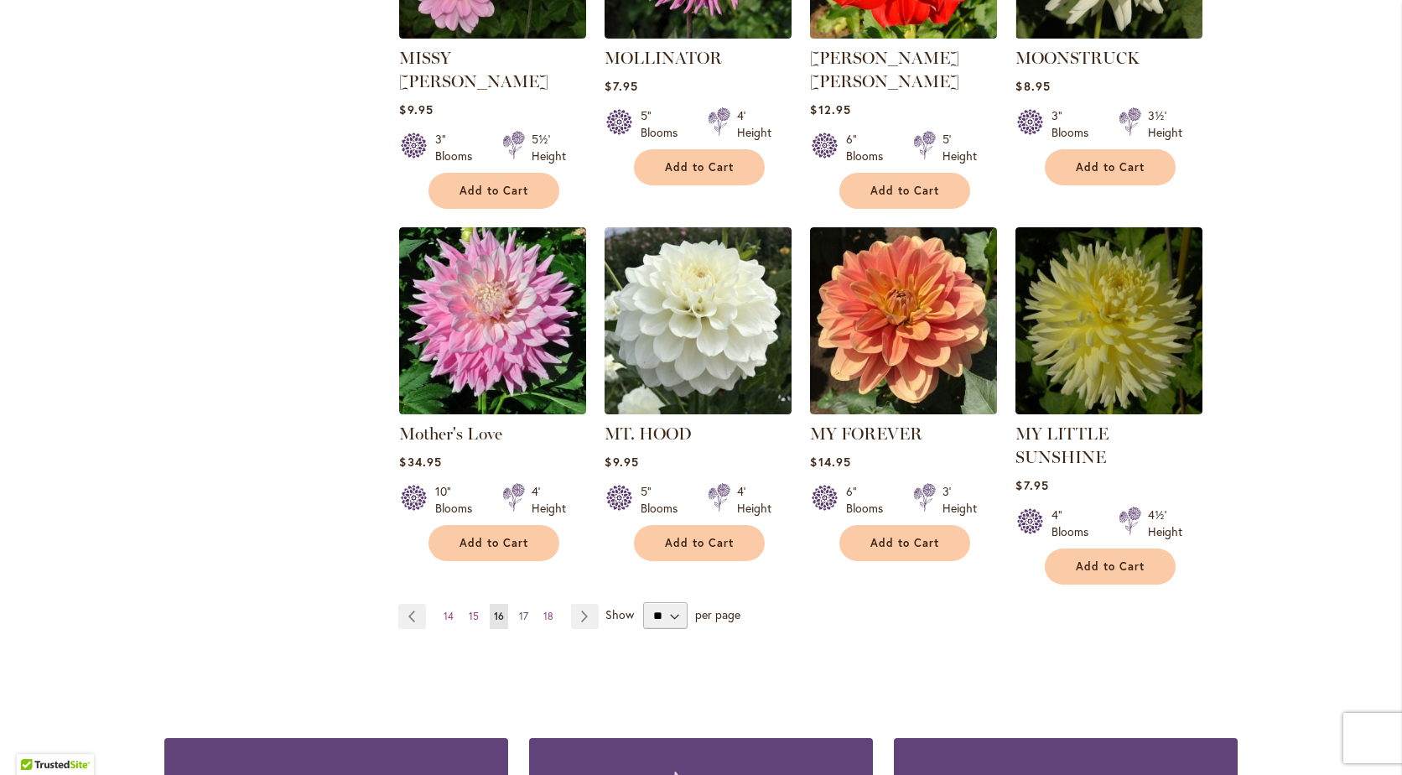
click at [519, 610] on span "17" at bounding box center [523, 616] width 9 height 13
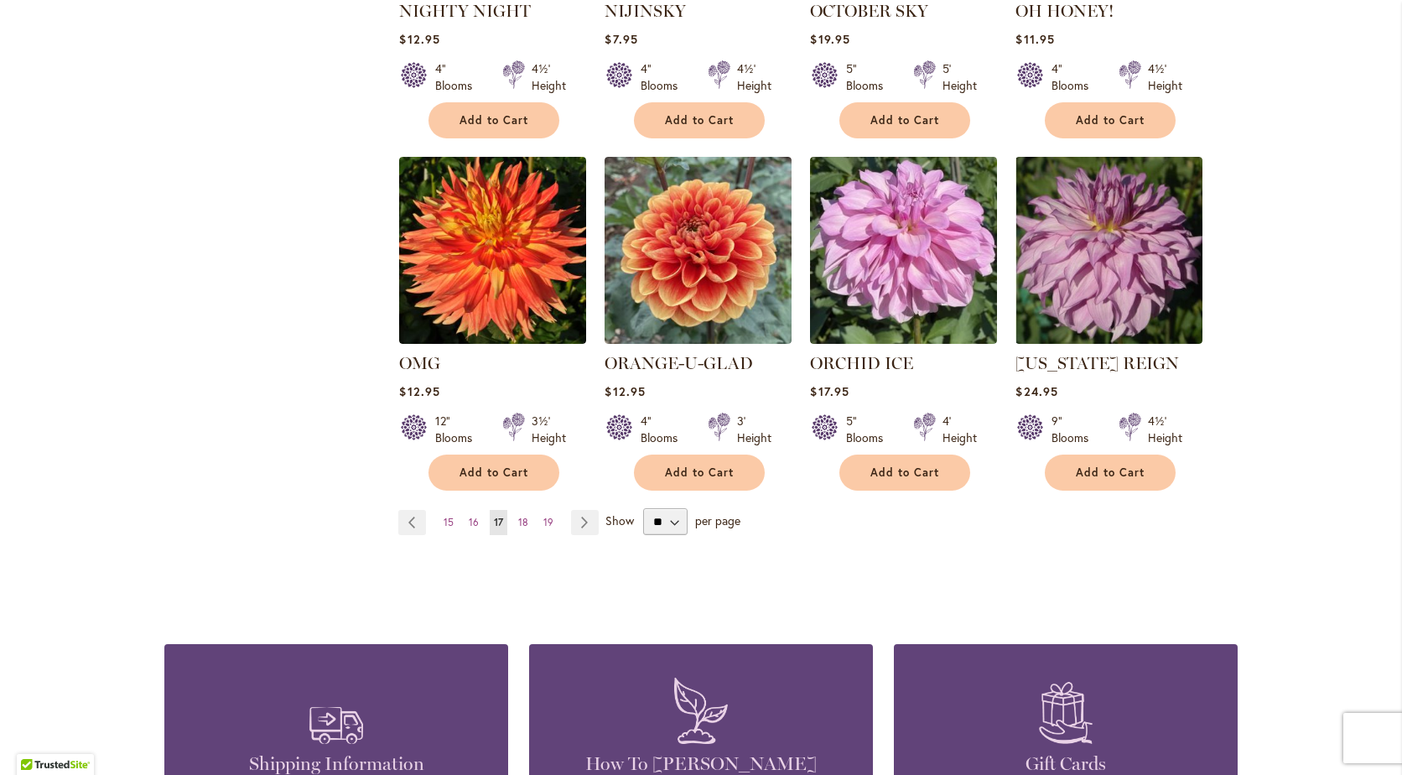
scroll to position [1296, 0]
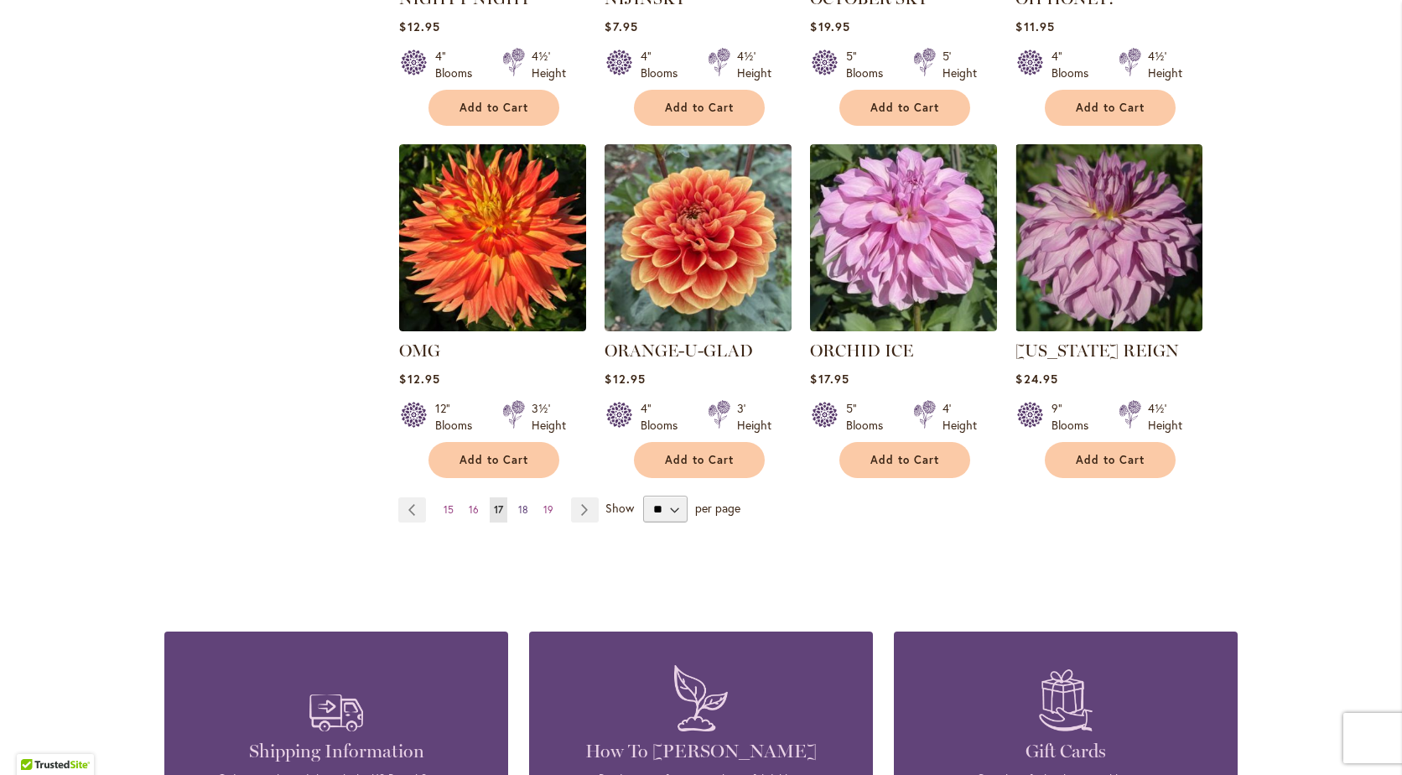
click at [518, 503] on span "18" at bounding box center [523, 509] width 10 height 13
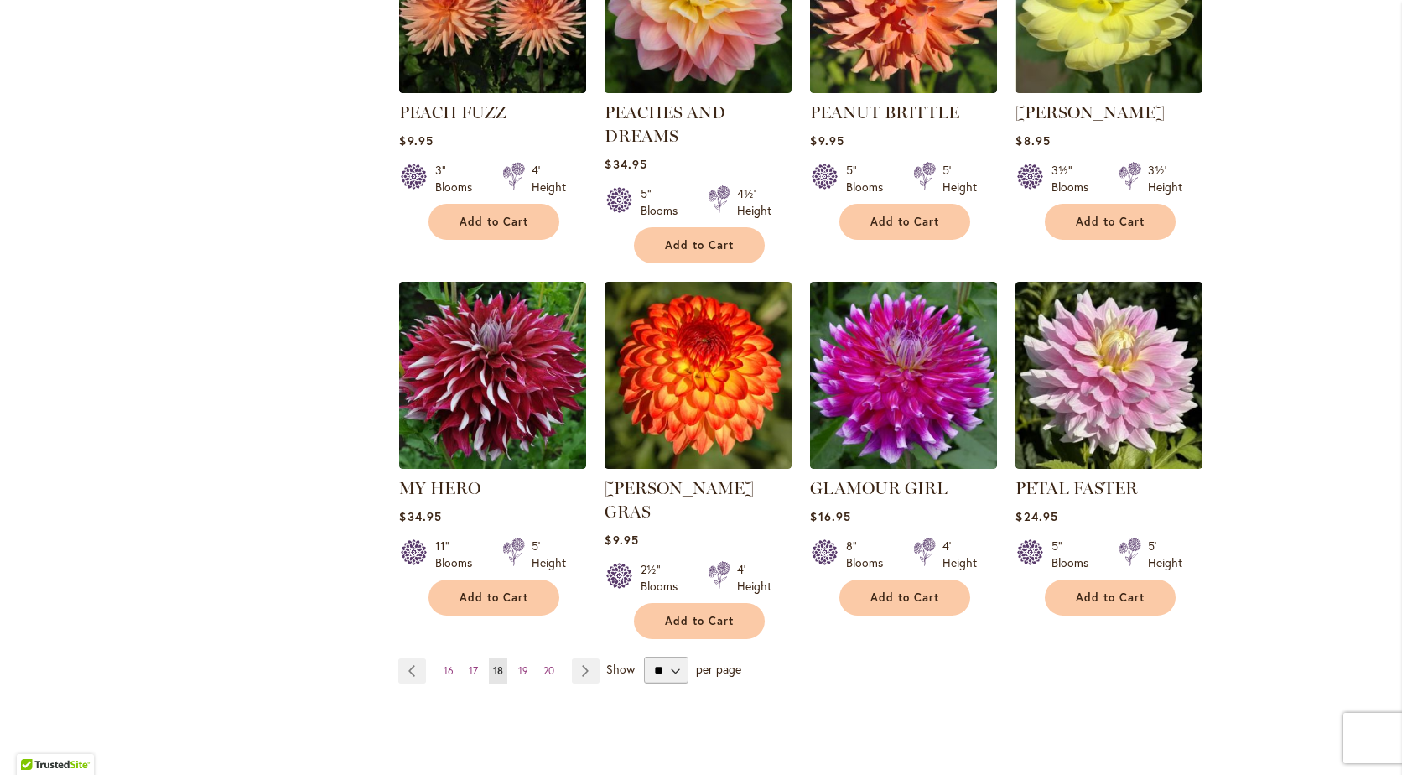
scroll to position [1276, 0]
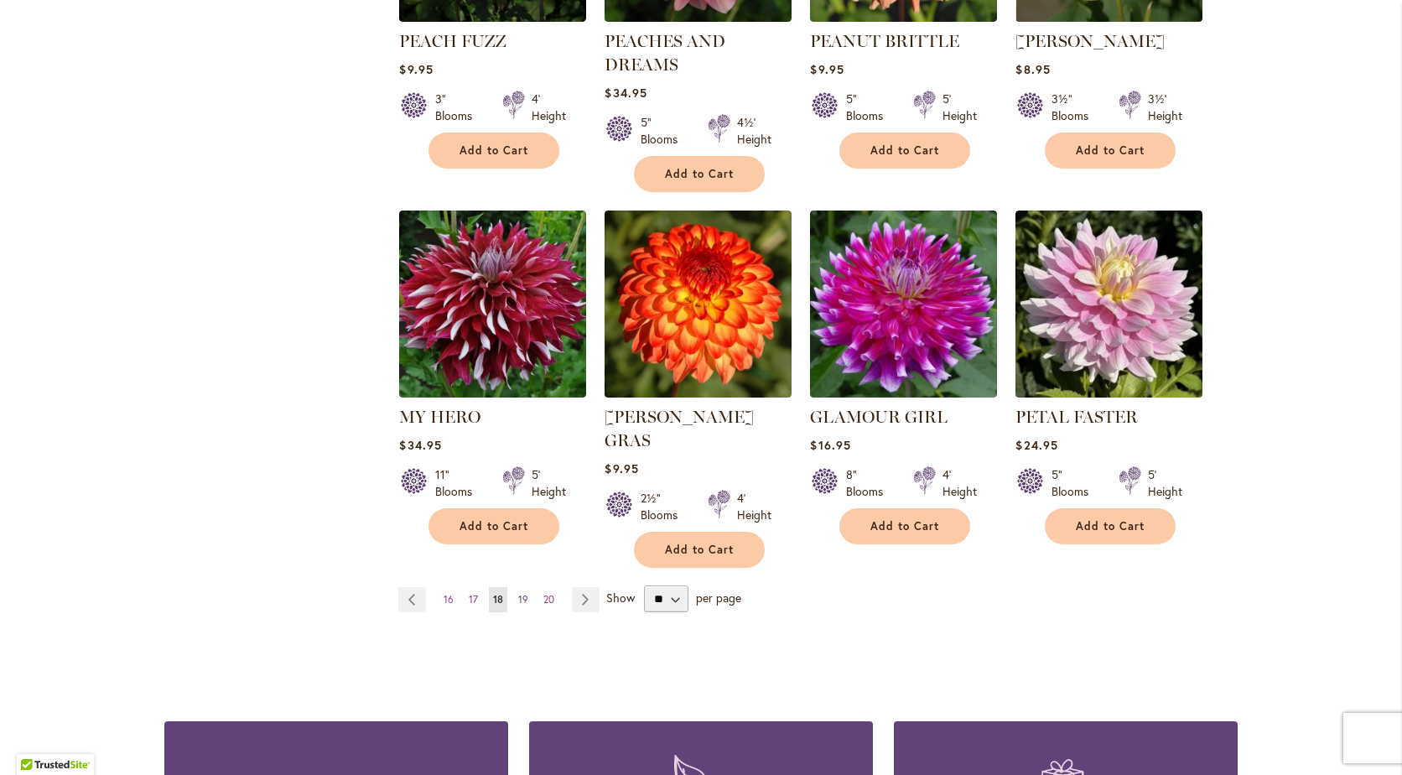
click at [518, 593] on span "19" at bounding box center [523, 599] width 10 height 13
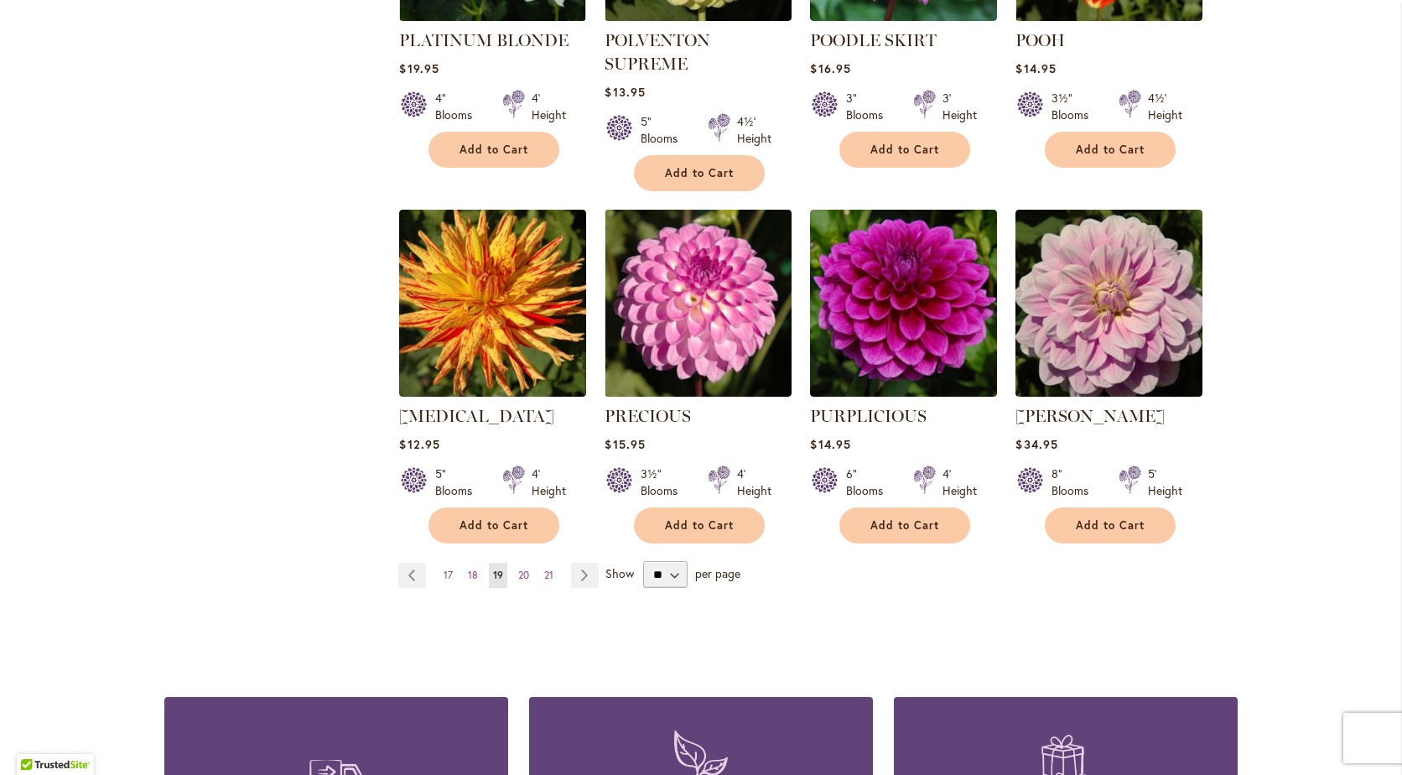
scroll to position [1286, 0]
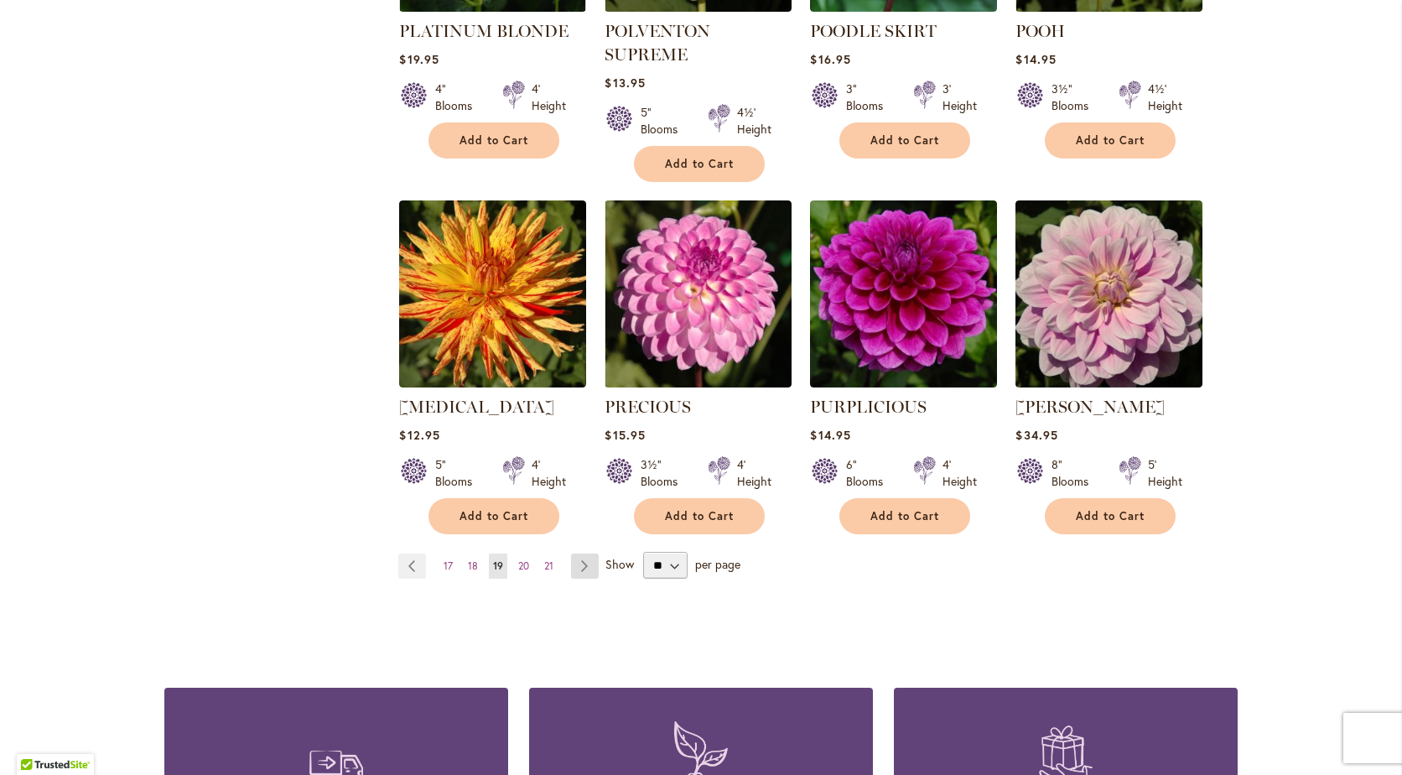
click at [578, 553] on link "Page Next" at bounding box center [585, 565] width 28 height 25
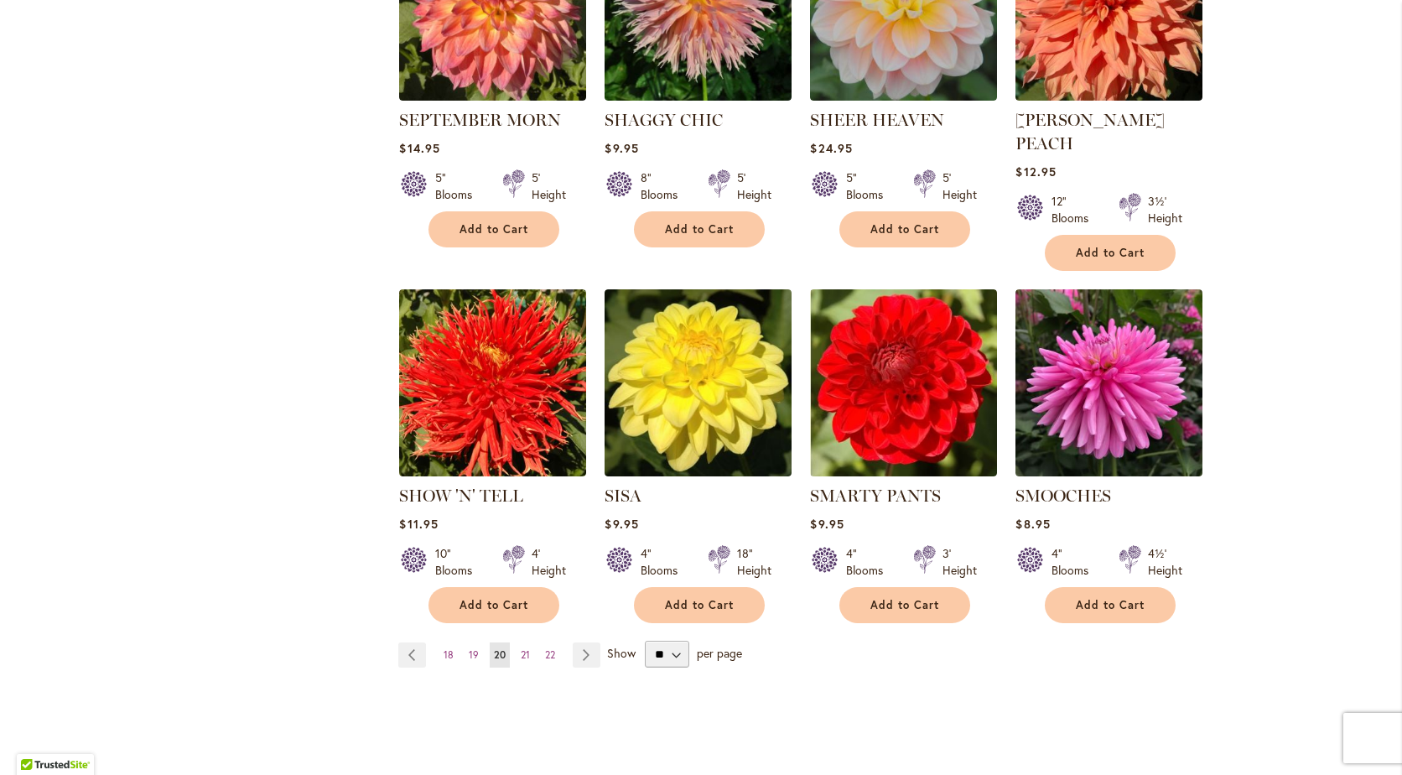
scroll to position [1195, 0]
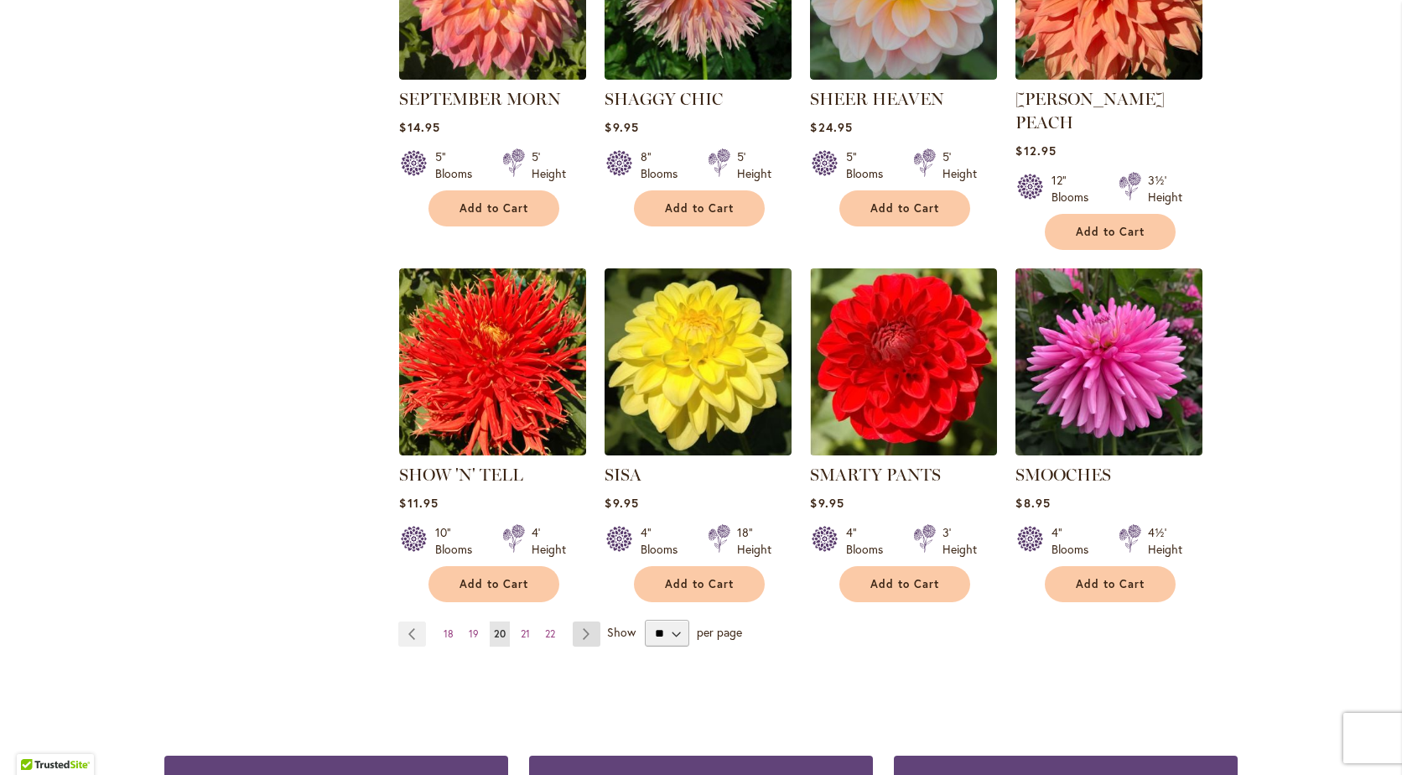
click at [580, 621] on link "Page Next" at bounding box center [587, 633] width 28 height 25
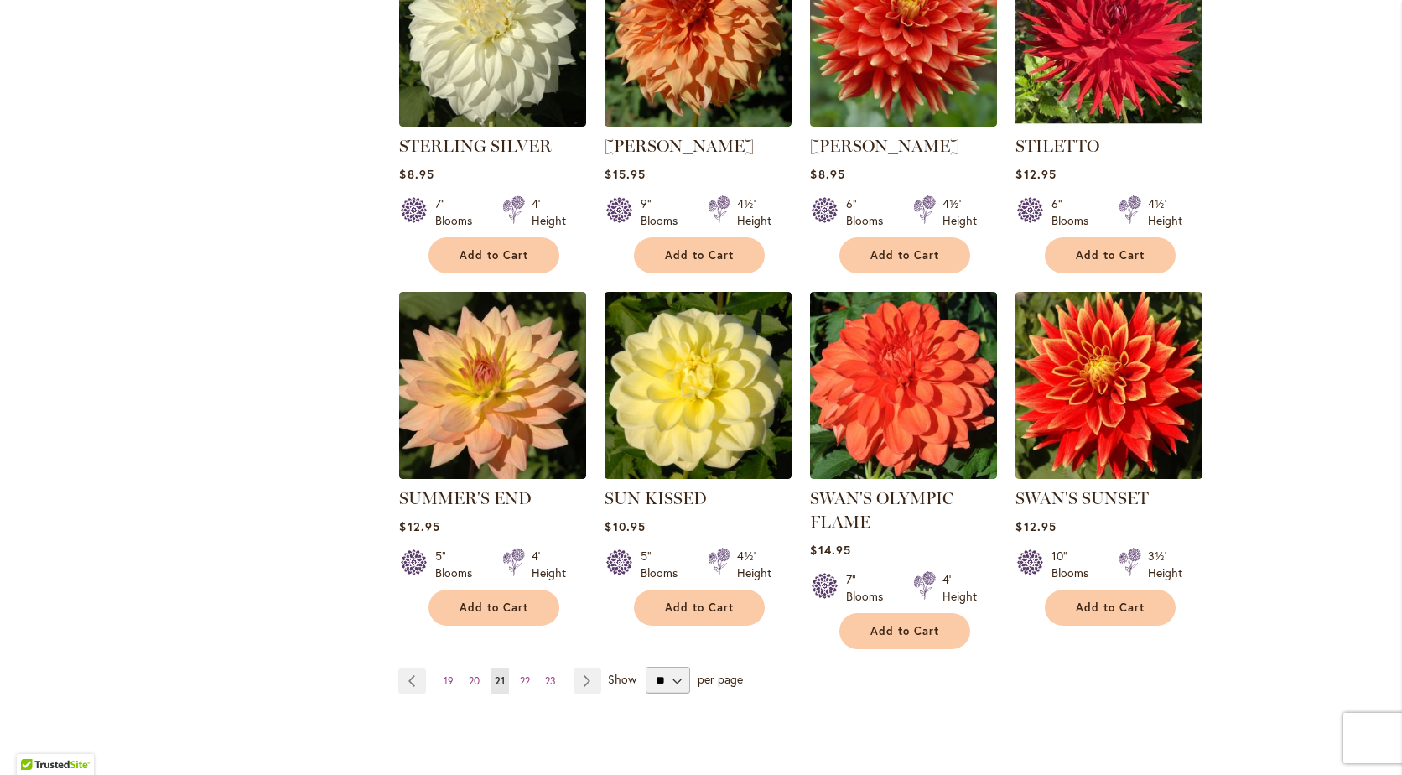
scroll to position [1151, 0]
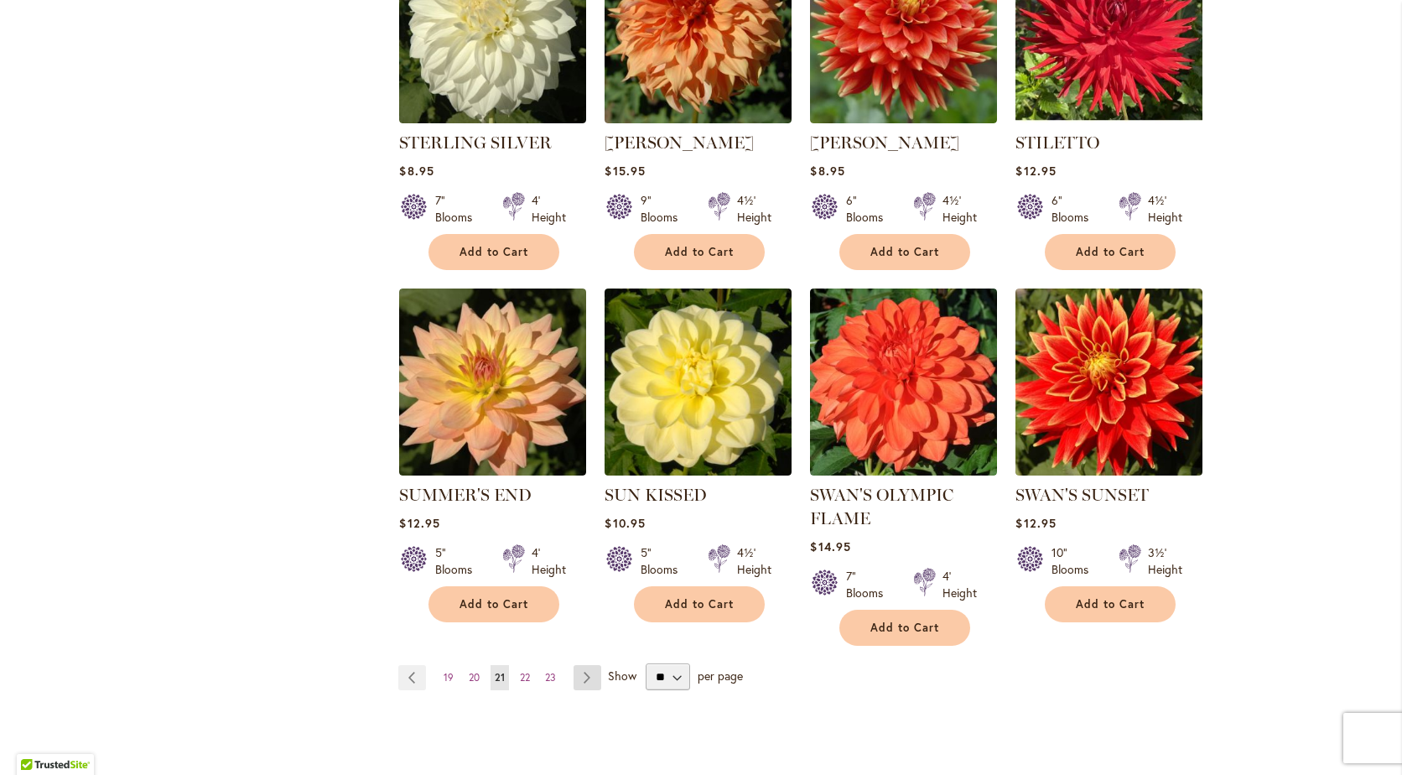
click at [581, 678] on link "Page Next" at bounding box center [588, 677] width 28 height 25
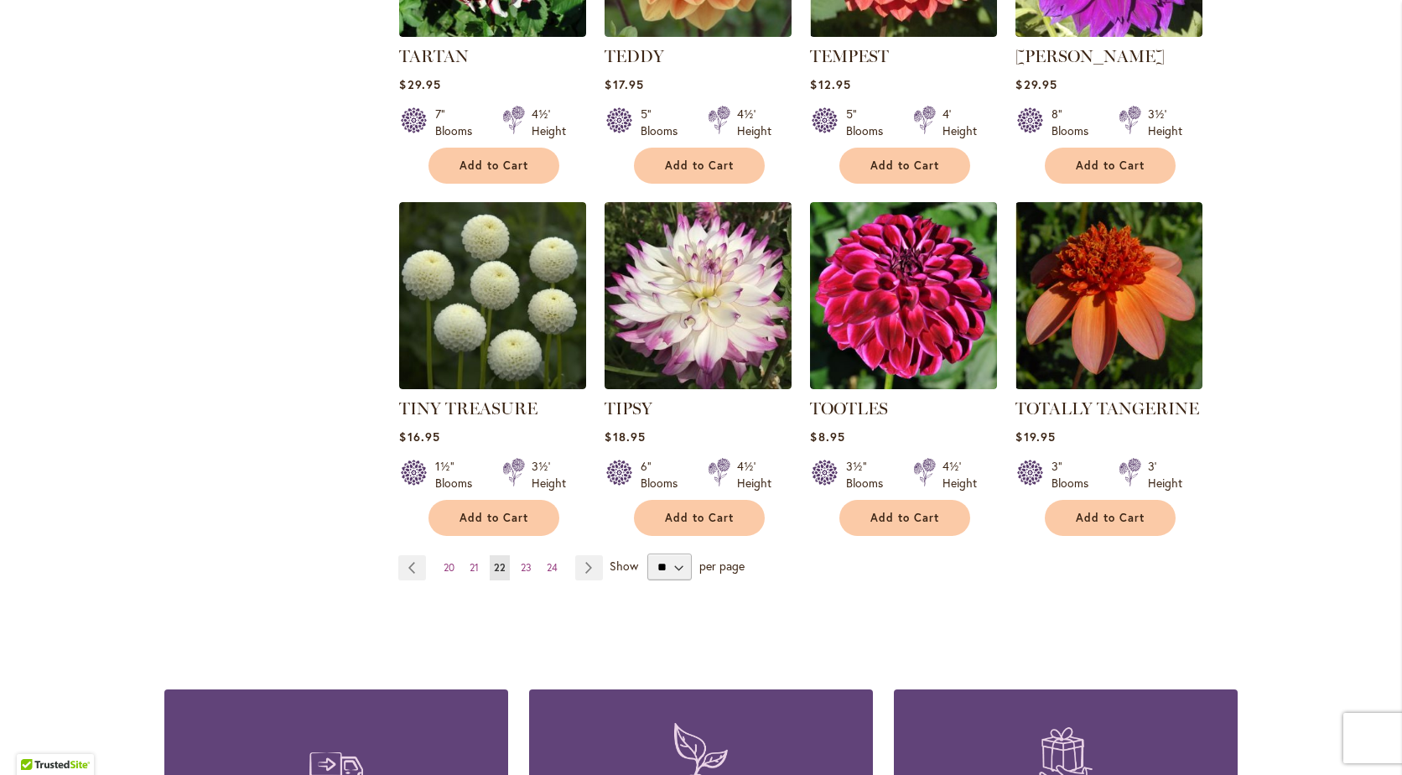
scroll to position [1244, 0]
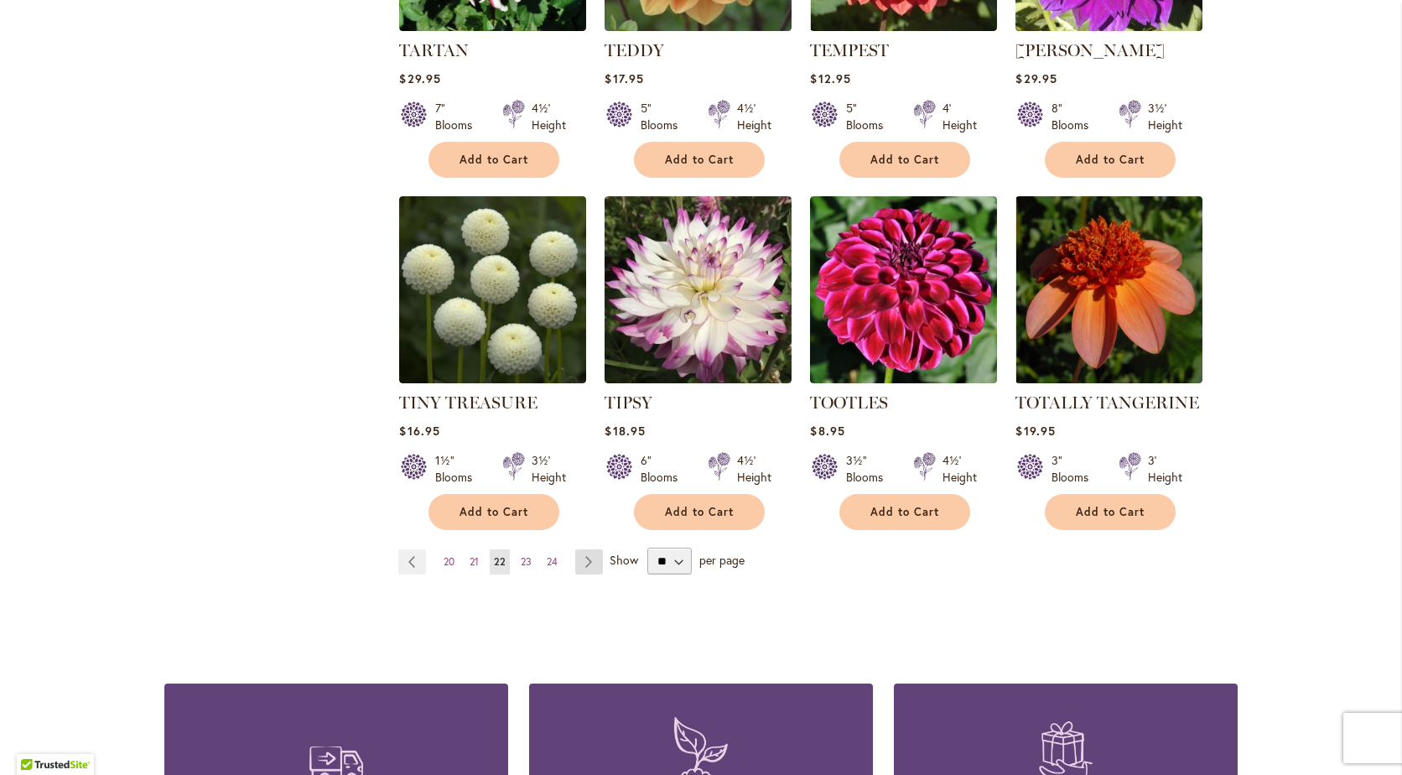
click at [581, 553] on link "Page Next" at bounding box center [589, 561] width 28 height 25
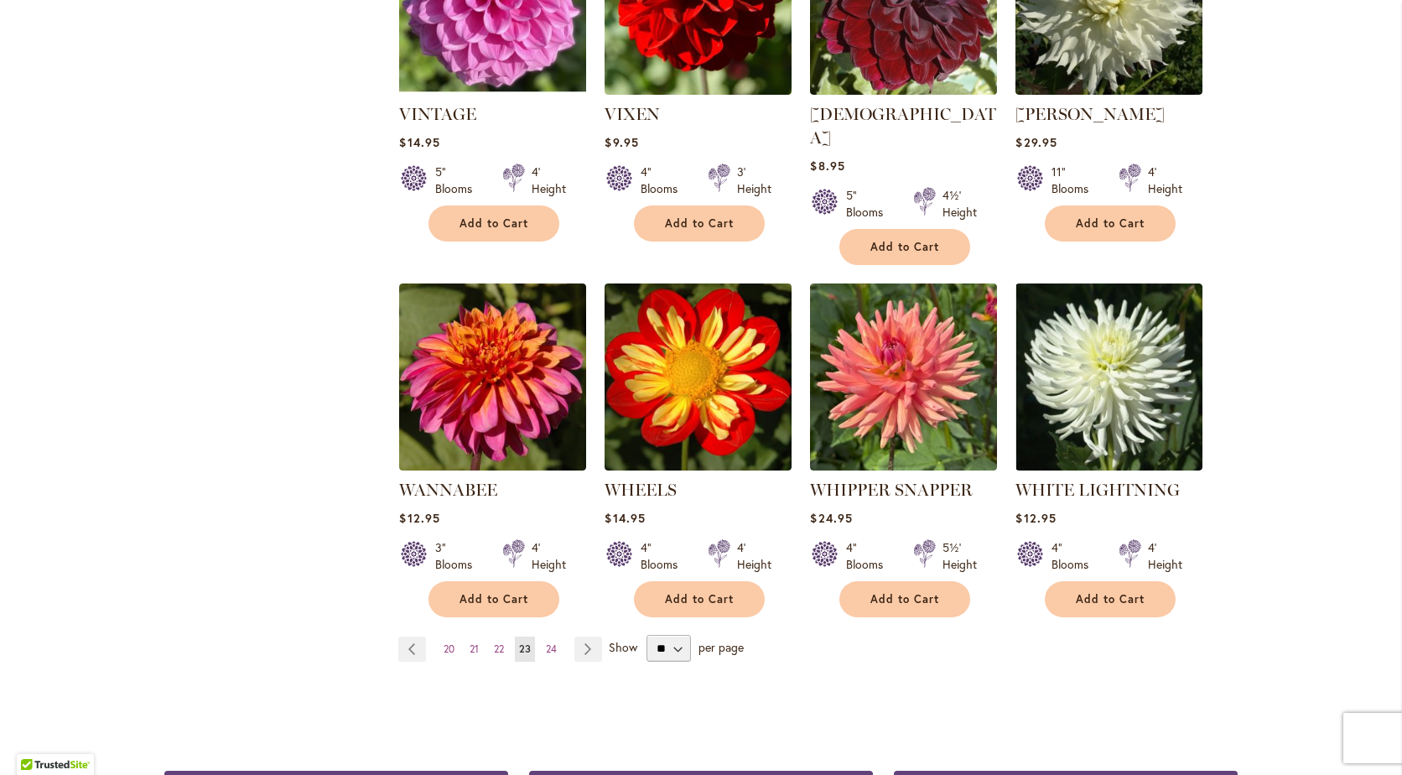
scroll to position [1198, 0]
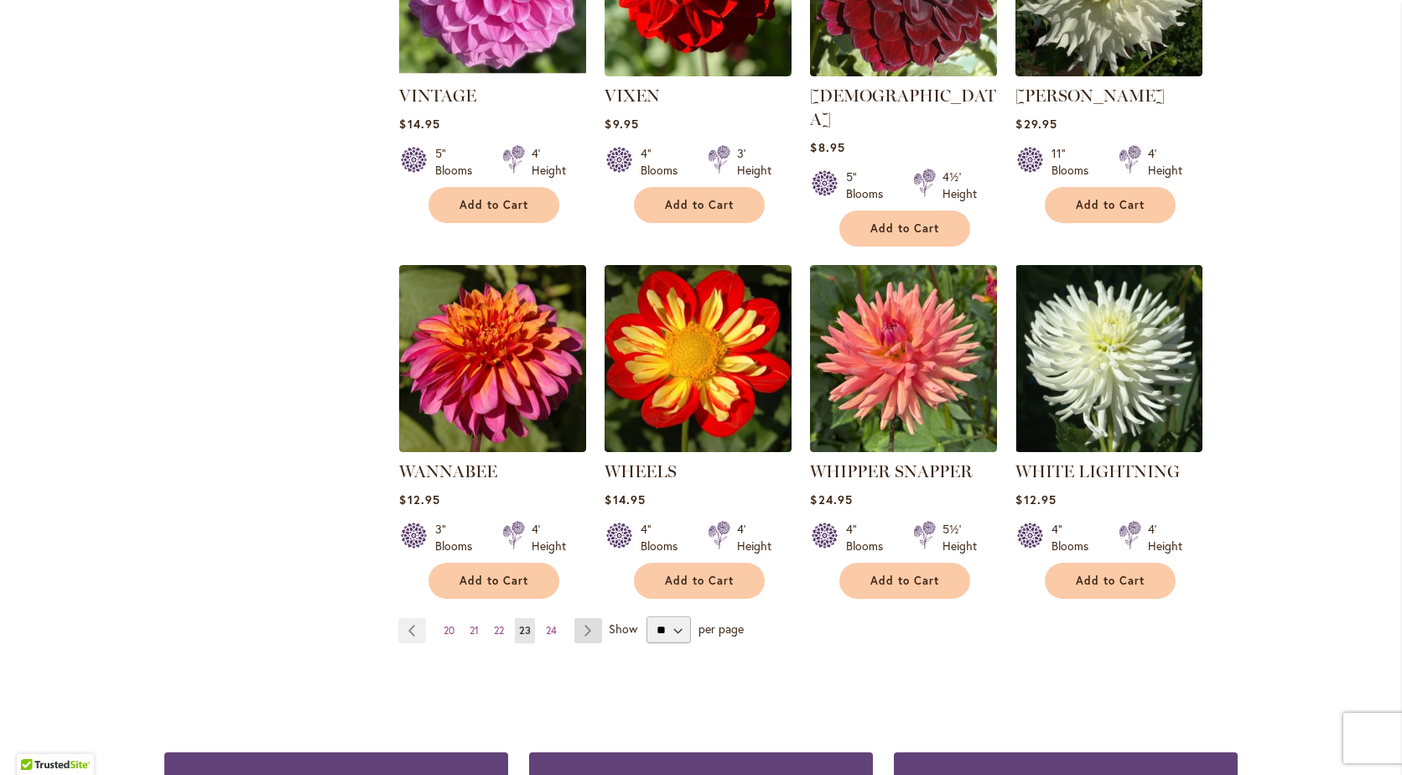
click at [581, 618] on link "Page Next" at bounding box center [588, 630] width 28 height 25
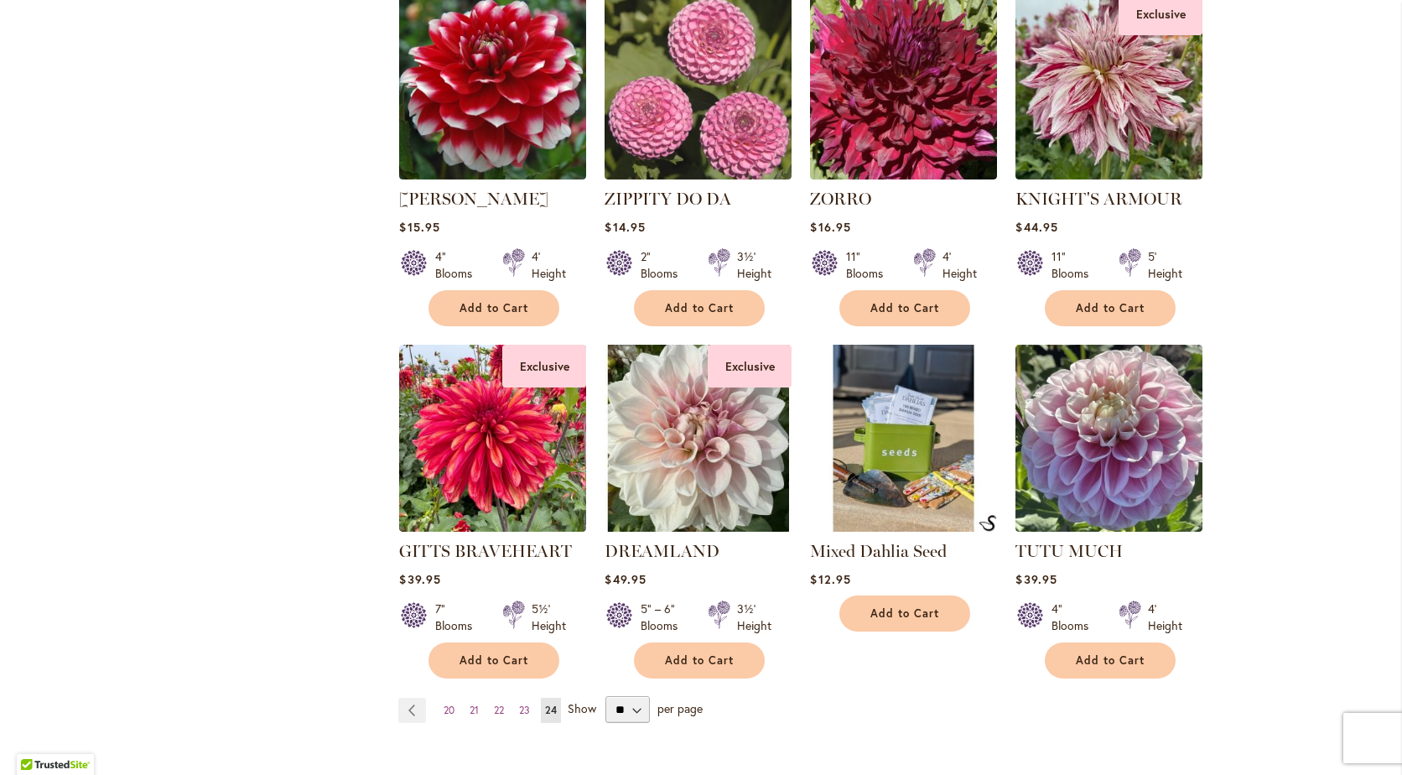
scroll to position [1101, 0]
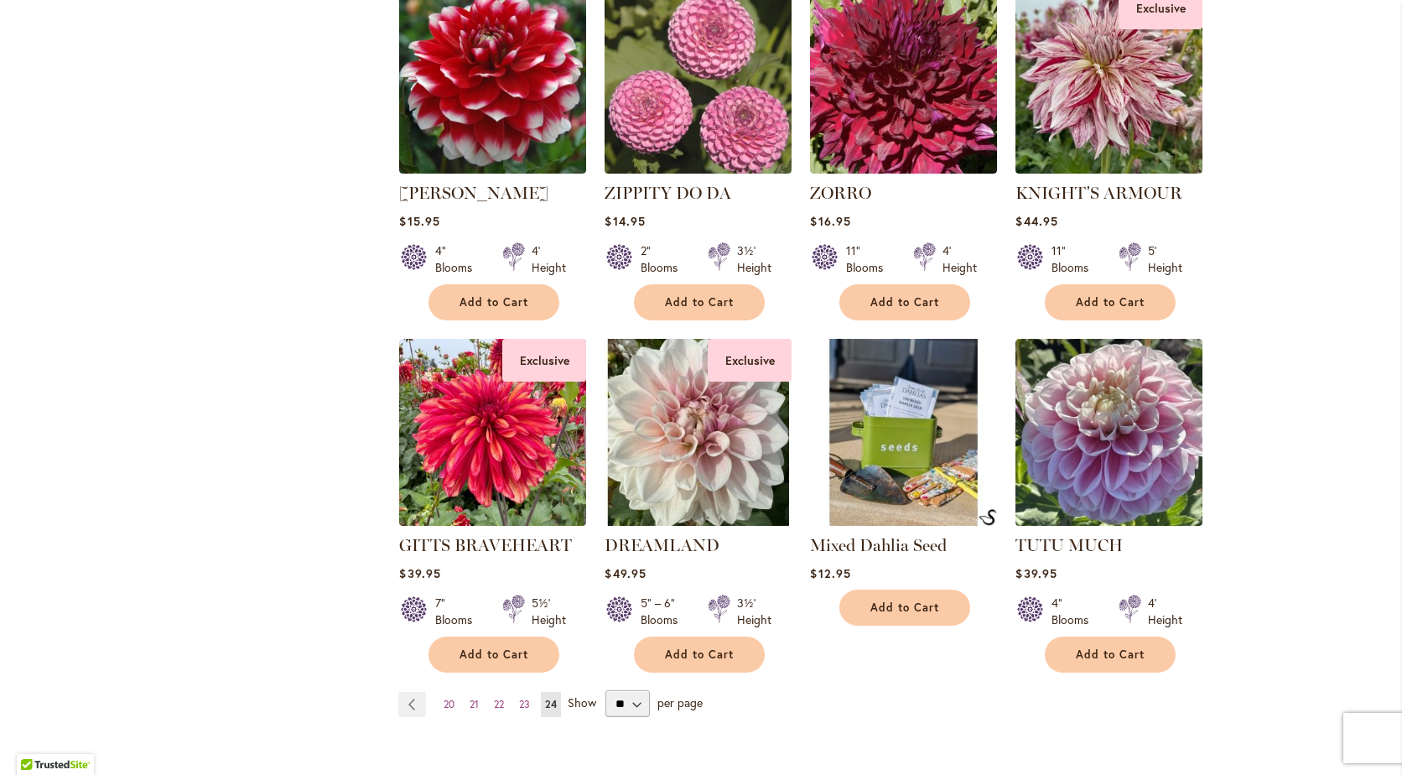
click at [902, 392] on img at bounding box center [904, 432] width 196 height 196
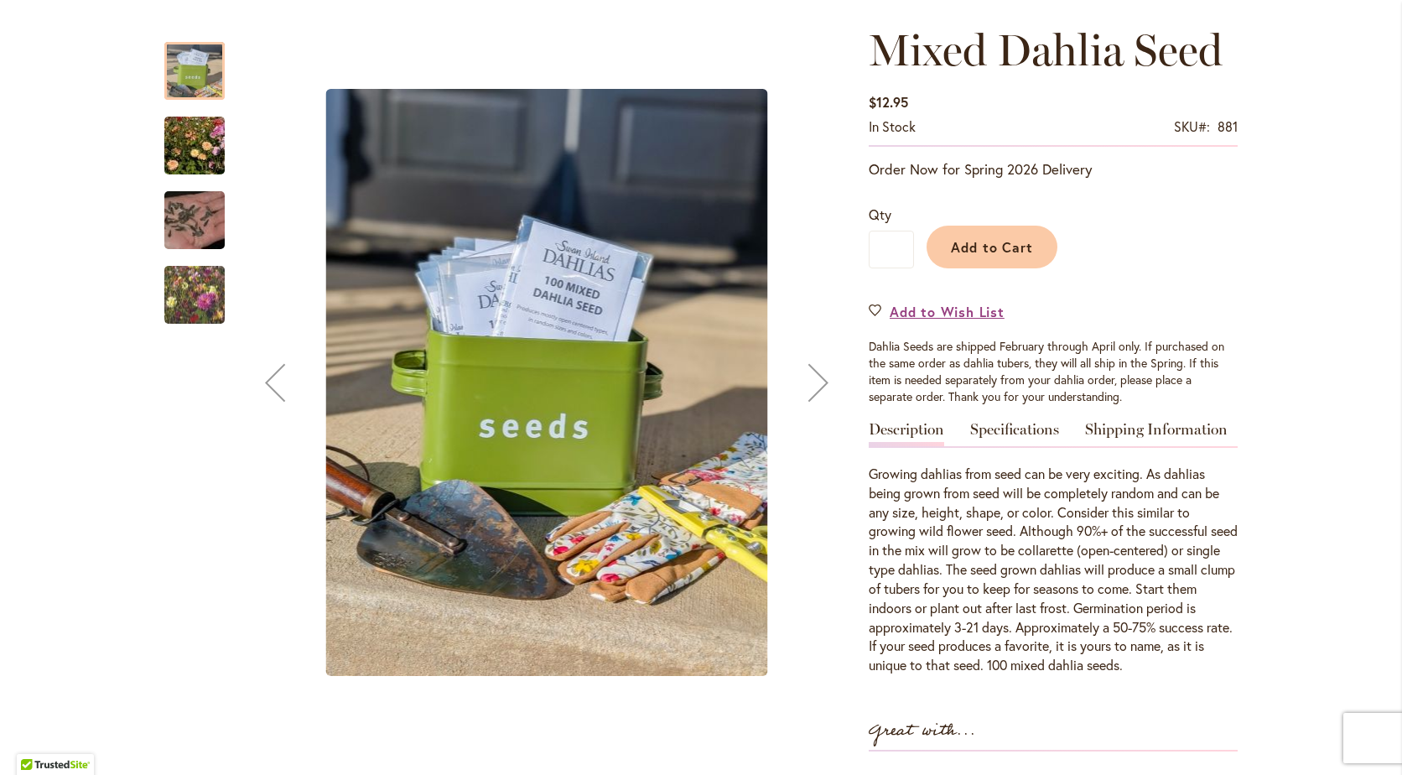
scroll to position [188, 0]
